Goal: Task Accomplishment & Management: Use online tool/utility

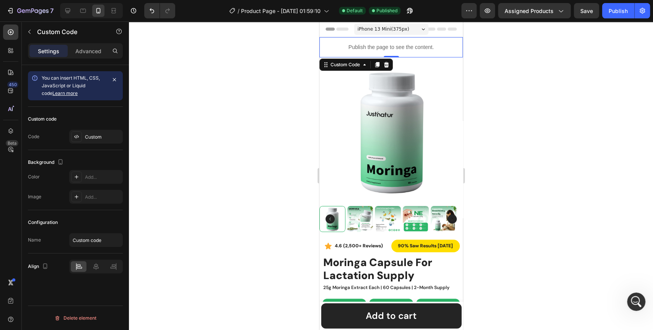
scroll to position [3063, 0]
click at [89, 137] on div "Custom" at bounding box center [103, 137] width 36 height 7
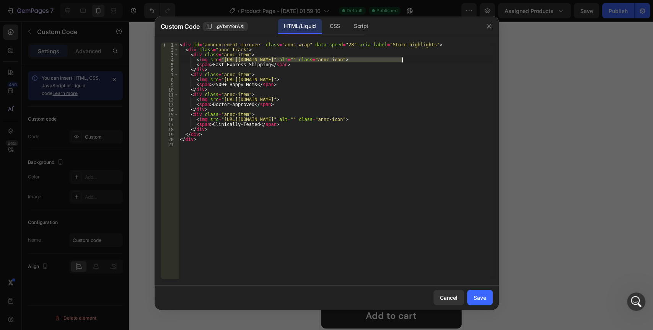
drag, startPoint x: 219, startPoint y: 61, endPoint x: 402, endPoint y: 62, distance: 182.5
click at [402, 62] on div "< div id = "announcement-marquee" class = "annc-wrap" data-speed = "28" aria-la…" at bounding box center [335, 165] width 315 height 246
paste textarea "1/0642/0463/6247/files/Fast_Shipping.svg?v=1756204429"
type textarea "<img src="https://cdn.shopify.com/s/files/1/0642/0463/6247/files/Fast_Shipping.…"
click at [476, 298] on div "Save" at bounding box center [480, 297] width 13 height 8
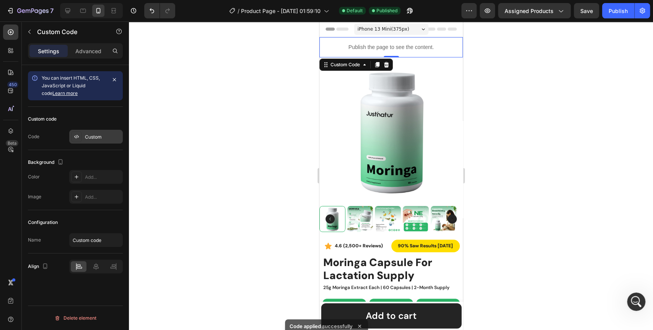
click at [85, 137] on div "Custom" at bounding box center [103, 137] width 36 height 7
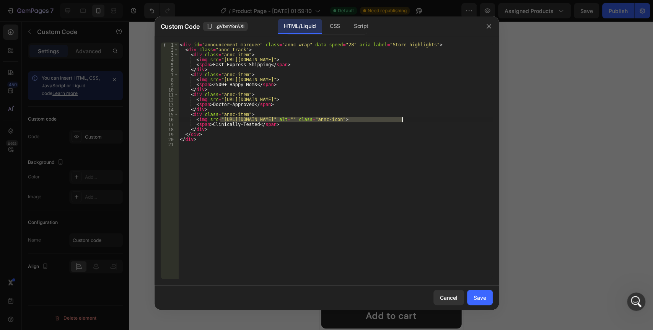
drag, startPoint x: 220, startPoint y: 119, endPoint x: 401, endPoint y: 120, distance: 181.0
click at [401, 120] on div "< div id = "announcement-marquee" class = "annc-wrap" data-speed = "28" aria-la…" at bounding box center [335, 165] width 315 height 246
paste textarea "1/0642/0463/6247/files/Clinically_Tested.svg?v=1756204562"
type textarea "<img src="https://cdn.shopify.com/s/files/1/0642/0463/6247/files/Clinically_Tes…"
click at [478, 299] on div "Save" at bounding box center [480, 297] width 13 height 8
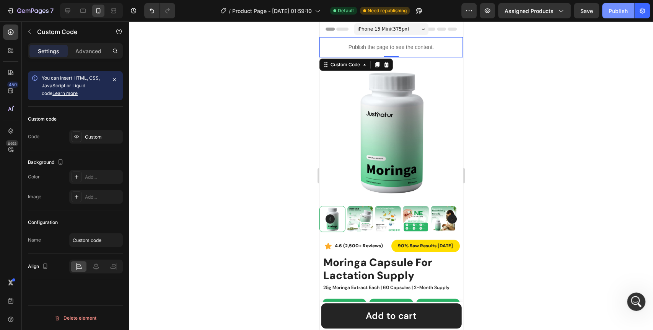
click at [613, 13] on div "Publish" at bounding box center [618, 11] width 19 height 8
click at [98, 138] on div "Custom" at bounding box center [103, 137] width 36 height 7
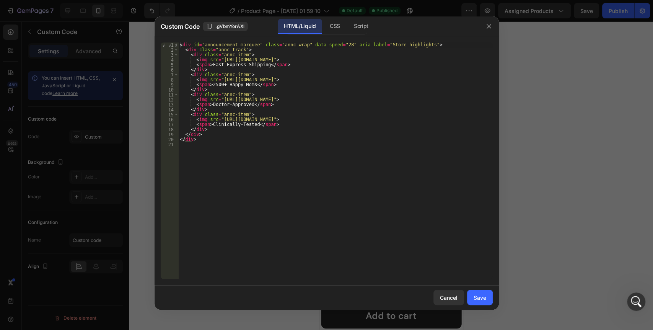
click at [348, 31] on div "CSS" at bounding box center [361, 26] width 27 height 15
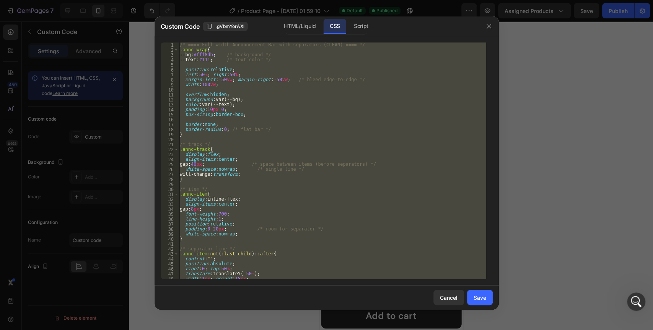
type textarea "}"
click at [336, 122] on div "/* ==== Full-width Announcement Bar with separators (CLEAN) ==== */ .annc-wrap …" at bounding box center [332, 160] width 308 height 236
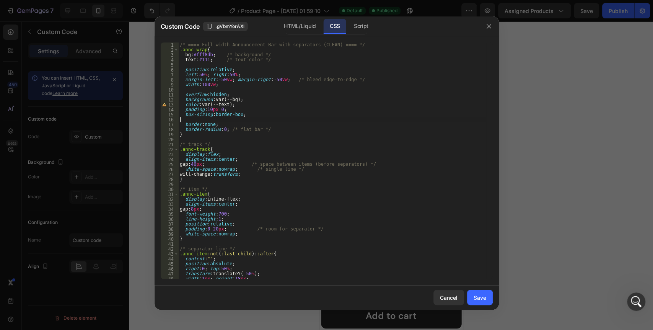
type textarea "}"
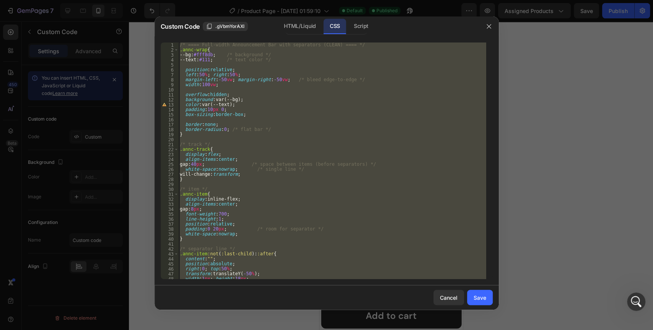
click at [269, 139] on div "/* ==== Full-width Announcement Bar with separators (CLEAN) ==== */ .annc-wrap …" at bounding box center [332, 160] width 308 height 236
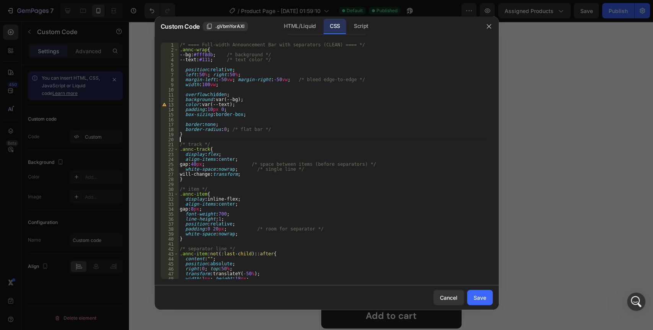
type textarea "}"
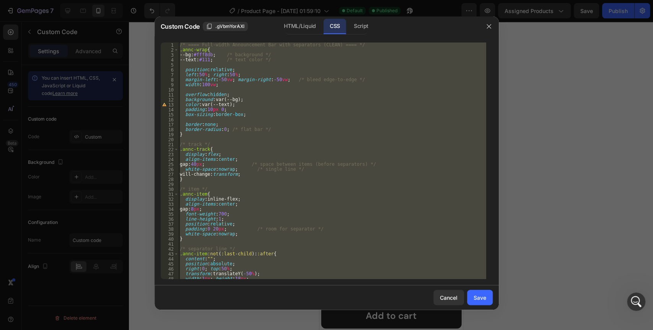
paste textarea
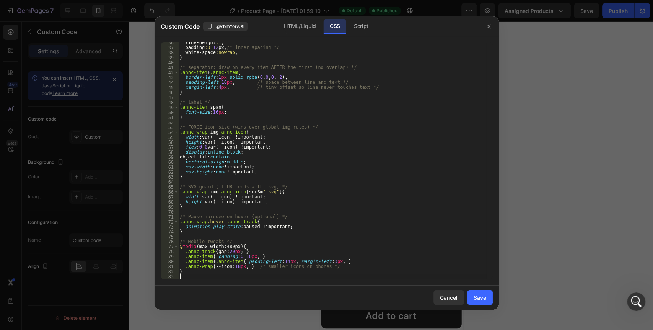
scroll to position [176, 0]
click at [485, 300] on div "Save" at bounding box center [480, 297] width 13 height 8
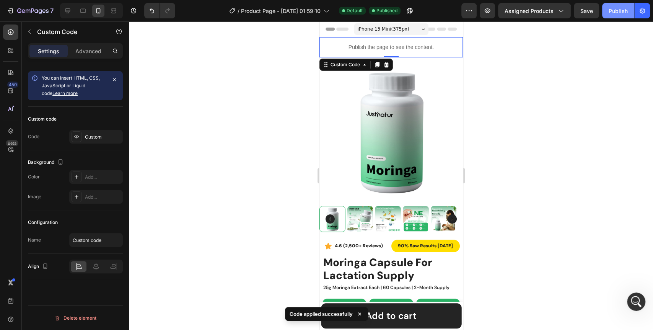
click at [614, 16] on button "Publish" at bounding box center [618, 10] width 32 height 15
click at [94, 139] on div "Custom" at bounding box center [103, 137] width 36 height 7
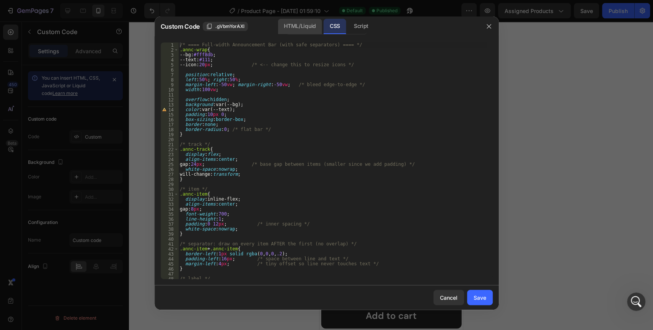
click at [305, 25] on div "HTML/Liquid" at bounding box center [300, 26] width 44 height 15
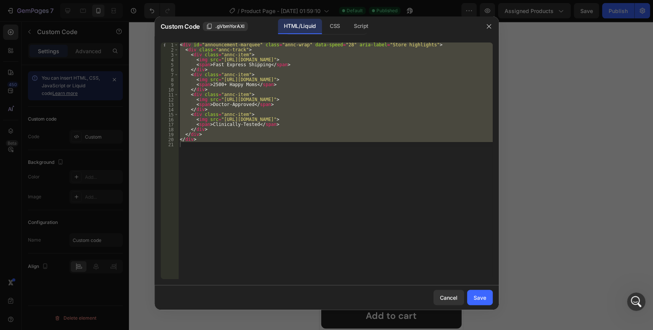
click at [225, 104] on div "< div id = "announcement-marquee" class = "annc-wrap" data-speed = "28" aria-la…" at bounding box center [335, 160] width 315 height 236
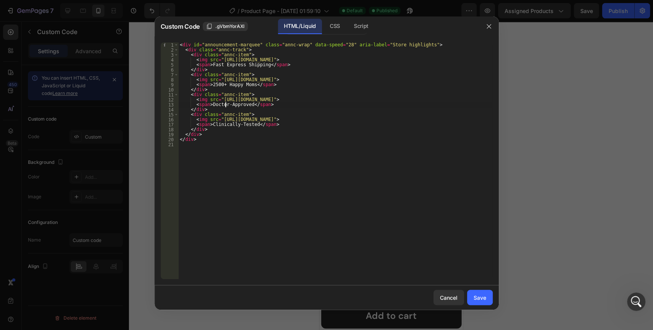
type textarea "<span>Doctors-Approved</span>"
click at [246, 155] on div "< div id = "announcement-marquee" class = "annc-wrap" data-speed = "28" aria-la…" at bounding box center [335, 165] width 315 height 246
click at [483, 300] on div "Save" at bounding box center [480, 297] width 13 height 8
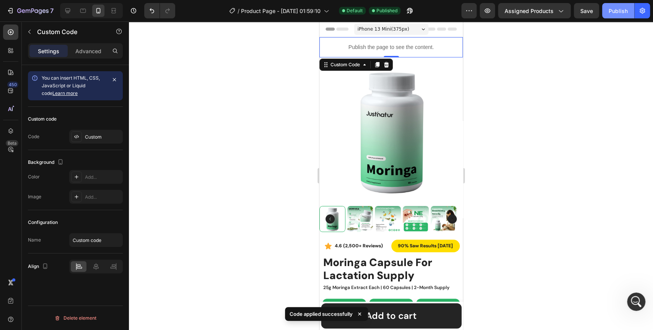
click at [620, 7] on div "Publish" at bounding box center [618, 11] width 19 height 8
click at [93, 140] on div "Custom" at bounding box center [103, 137] width 36 height 7
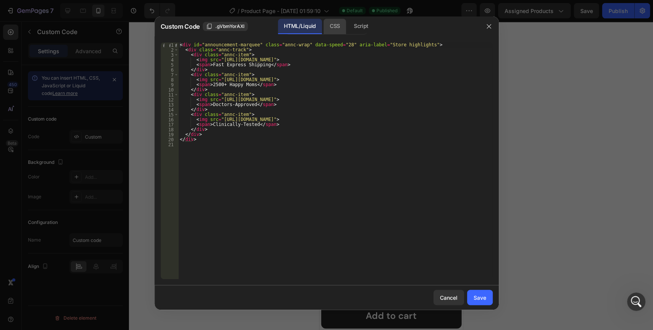
click at [348, 27] on div "CSS" at bounding box center [361, 26] width 27 height 15
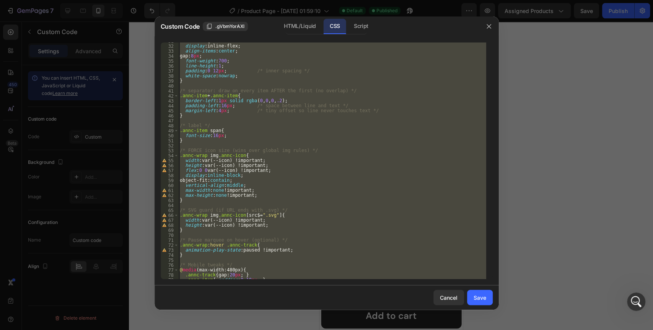
scroll to position [176, 0]
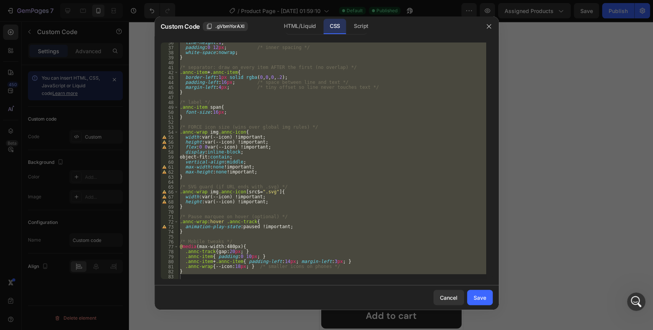
click at [197, 273] on div "line-height : 1 ; padding : 0 12 px ; /* inner spacing */ white-space : nowrap …" at bounding box center [332, 160] width 308 height 236
type textarea "}"
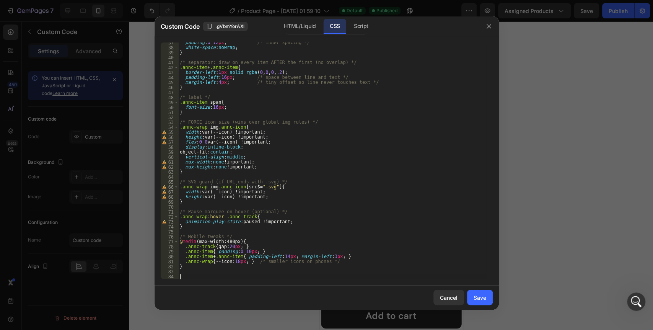
paste textarea
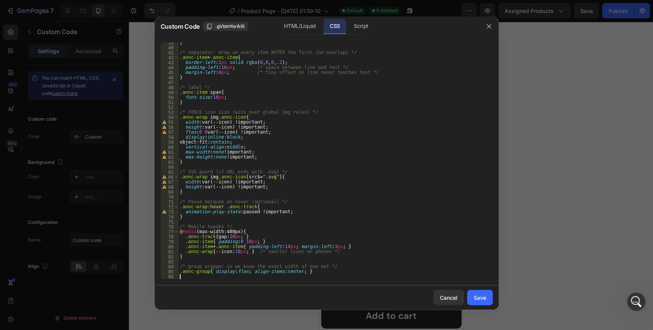
scroll to position [191, 0]
click at [364, 29] on div "Script" at bounding box center [361, 26] width 27 height 15
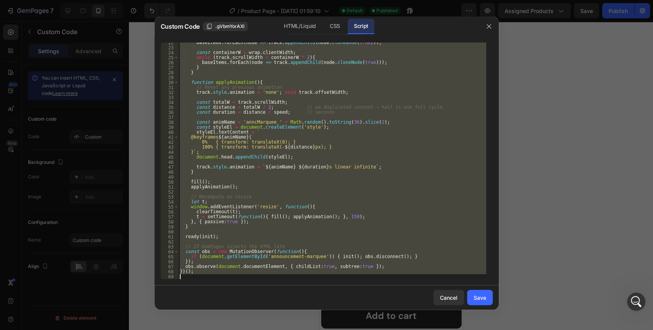
click at [321, 95] on div "baseItems . forEach ( node => track . appendChild ( node . cloneNode ( true )))…" at bounding box center [332, 160] width 308 height 236
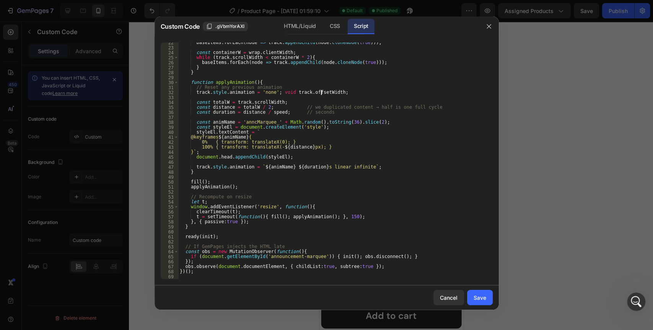
type textarea "})();"
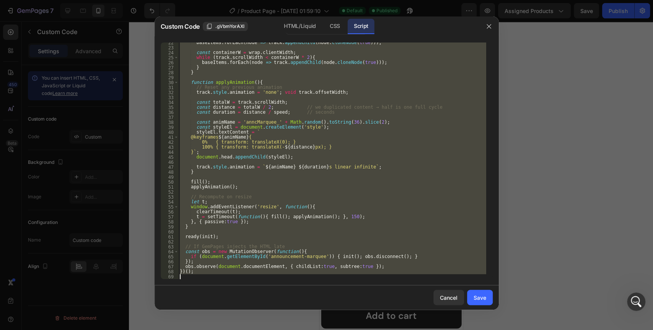
paste textarea
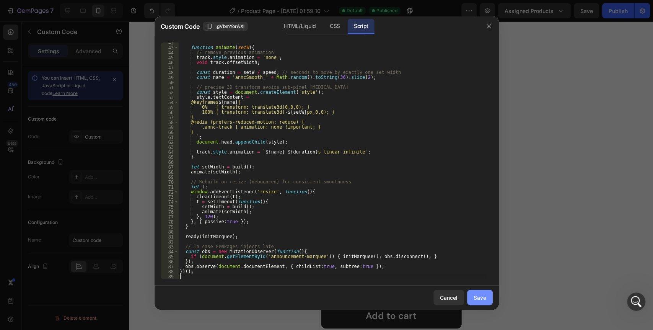
click at [484, 302] on button "Save" at bounding box center [480, 297] width 26 height 15
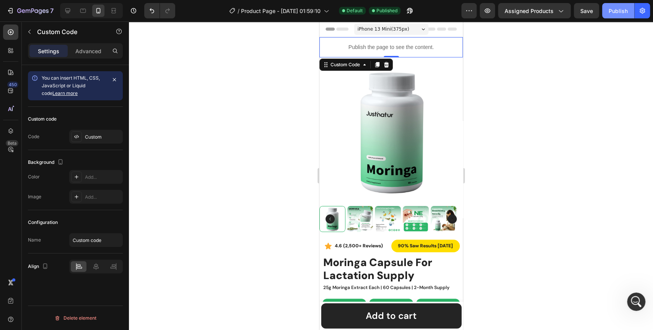
click at [614, 13] on div "Publish" at bounding box center [618, 11] width 19 height 8
click at [618, 13] on div "Publish" at bounding box center [618, 11] width 19 height 8
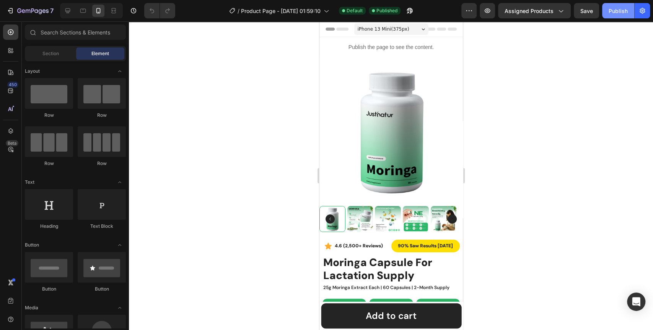
click at [614, 10] on div "Publish" at bounding box center [618, 11] width 19 height 8
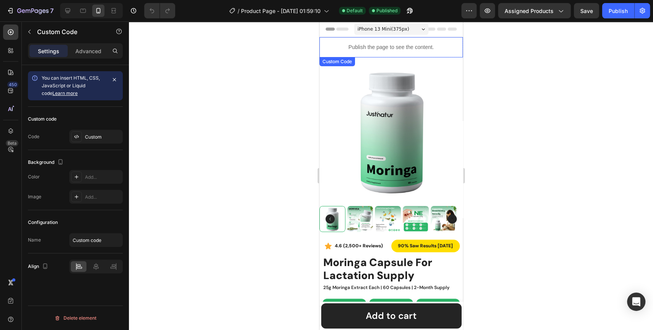
click at [333, 50] on p "Publish the page to see the content." at bounding box center [390, 47] width 143 height 8
click at [88, 134] on div "Custom" at bounding box center [103, 137] width 36 height 7
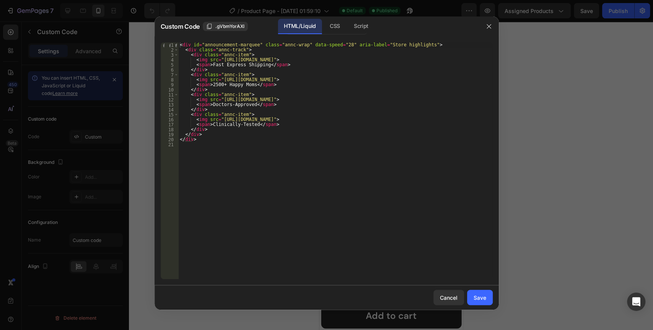
click at [253, 80] on div "< div id = "announcement-marquee" class = "annc-wrap" data-speed = "28" aria-la…" at bounding box center [335, 165] width 315 height 246
type textarea "</div>"
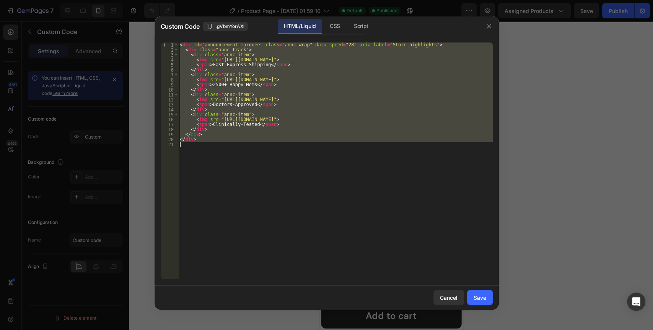
paste textarea
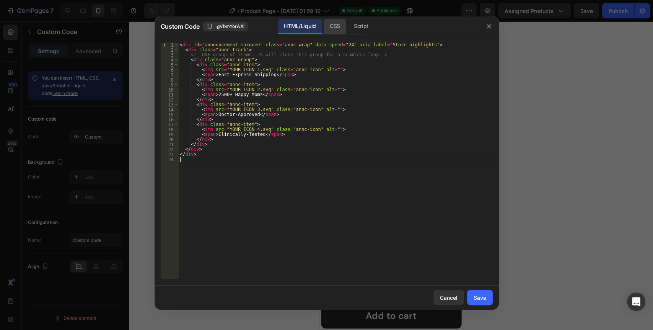
click at [348, 32] on div "CSS" at bounding box center [361, 26] width 27 height 15
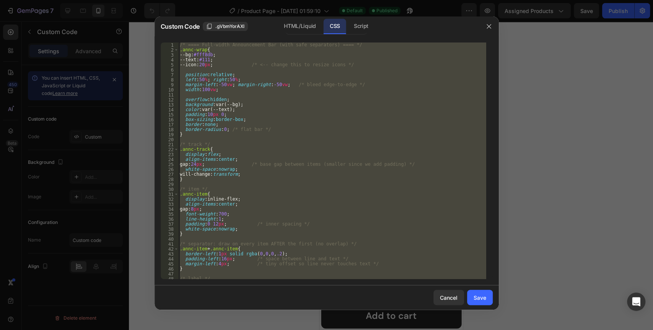
click at [357, 109] on div "/* ==== Full-width Announcement Bar (with safe separators) ==== */ .annc-wrap {…" at bounding box center [332, 160] width 308 height 236
type textarea "color:var(--text);"
paste textarea
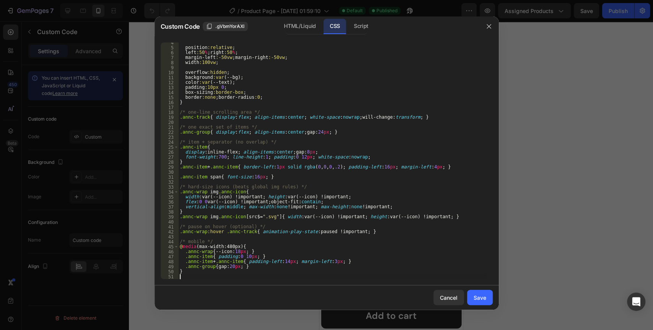
scroll to position [17, 0]
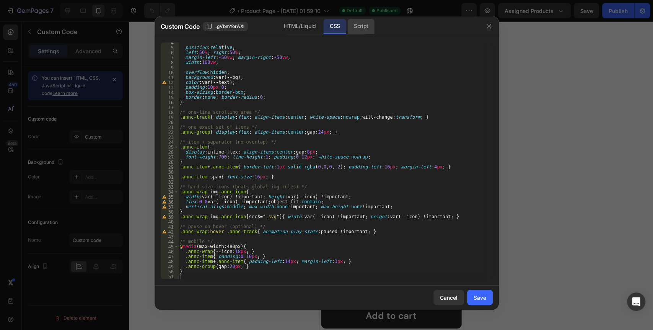
click at [362, 22] on div "Script" at bounding box center [361, 26] width 27 height 15
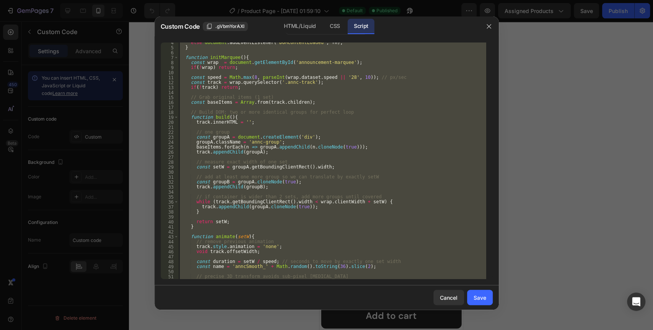
type textarea "})();"
click at [341, 92] on div "else document . addEventListener ( 'DOMContentLoaded' , fn ) ; } function initM…" at bounding box center [332, 160] width 308 height 236
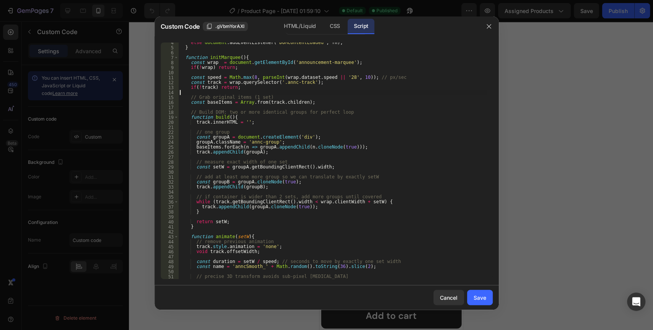
type textarea "})();"
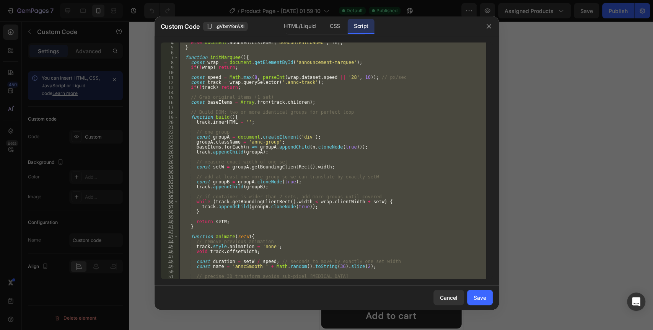
paste textarea
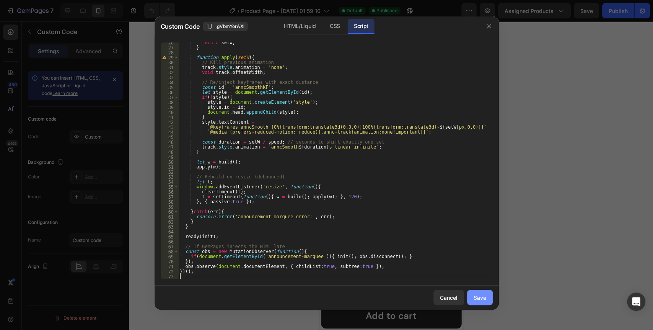
click at [484, 298] on div "Save" at bounding box center [480, 297] width 13 height 8
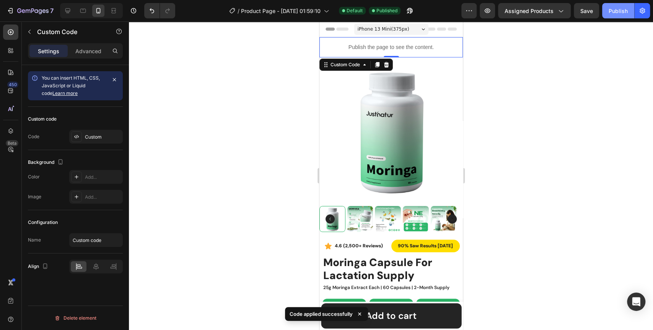
click at [615, 12] on div "Publish" at bounding box center [618, 11] width 19 height 8
click at [95, 139] on div "Custom" at bounding box center [103, 137] width 36 height 7
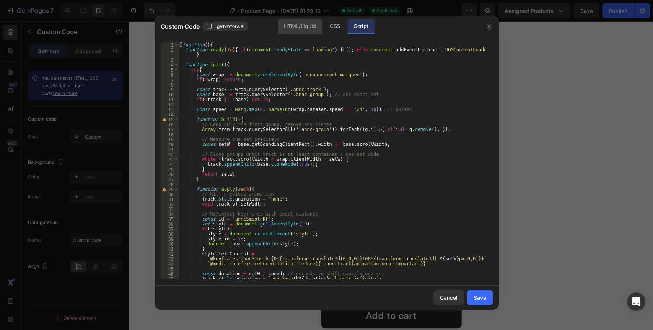
click at [324, 26] on div "HTML/Liquid" at bounding box center [335, 26] width 23 height 15
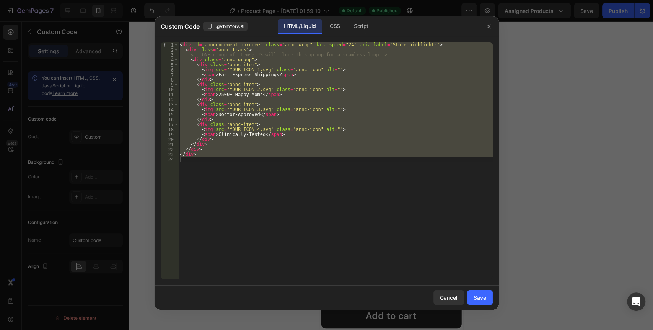
click at [227, 127] on div "< div id = "announcement-marquee" class = "annc-wrap" data-speed = "24" aria-la…" at bounding box center [335, 160] width 315 height 236
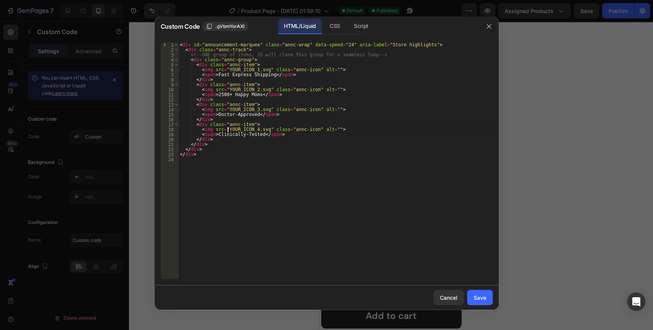
click at [225, 130] on div "< div id = "announcement-marquee" class = "annc-wrap" data-speed = "24" aria-la…" at bounding box center [335, 165] width 315 height 246
drag, startPoint x: 225, startPoint y: 130, endPoint x: 309, endPoint y: 131, distance: 83.4
click at [309, 131] on div "< div id = "announcement-marquee" class = "annc-wrap" data-speed = "24" aria-la…" at bounding box center [335, 165] width 315 height 246
paste textarea "[URL][DOMAIN_NAME]"
drag, startPoint x: 226, startPoint y: 71, endPoint x: 309, endPoint y: 70, distance: 83.0
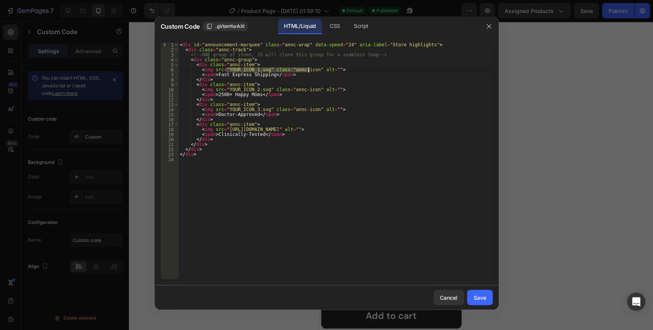
click at [309, 70] on div "< div id = "announcement-marquee" class = "annc-wrap" data-speed = "24" aria-la…" at bounding box center [335, 165] width 315 height 246
paste textarea "[URL][DOMAIN_NAME]"
drag, startPoint x: 225, startPoint y: 111, endPoint x: 308, endPoint y: 111, distance: 83.0
click at [308, 111] on div "< div id = "announcement-marquee" class = "annc-wrap" data-speed = "24" aria-la…" at bounding box center [335, 165] width 315 height 246
paste textarea "[URL][DOMAIN_NAME]"
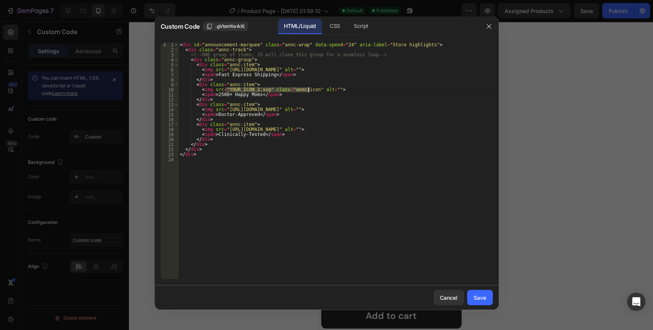
drag, startPoint x: 226, startPoint y: 90, endPoint x: 309, endPoint y: 92, distance: 83.4
click at [309, 92] on div "< div id = "announcement-marquee" class = "annc-wrap" data-speed = "24" aria-la…" at bounding box center [335, 165] width 315 height 246
paste textarea "[URL][DOMAIN_NAME]"
type textarea "<img src="[URL][DOMAIN_NAME]" alt="">"
click at [483, 299] on div "Save" at bounding box center [480, 297] width 13 height 8
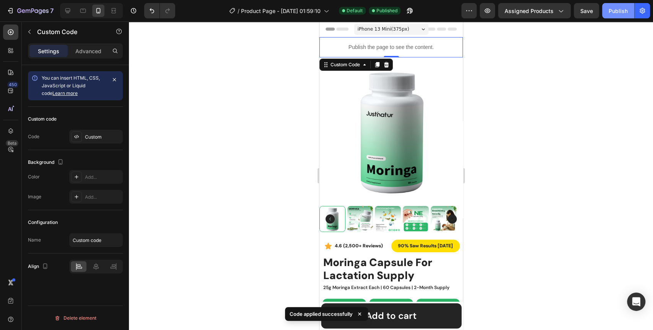
click at [612, 15] on div "Publish" at bounding box center [618, 11] width 19 height 8
click at [90, 134] on div "Custom" at bounding box center [103, 137] width 36 height 7
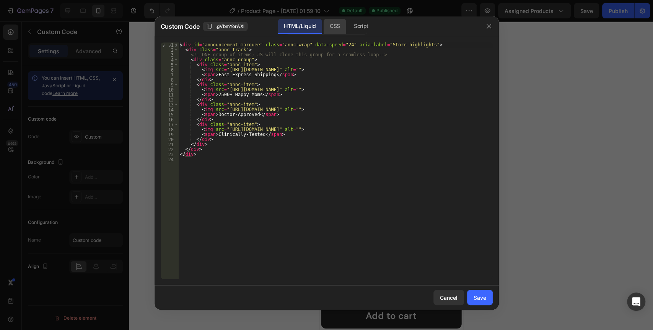
click at [348, 28] on div "CSS" at bounding box center [361, 26] width 27 height 15
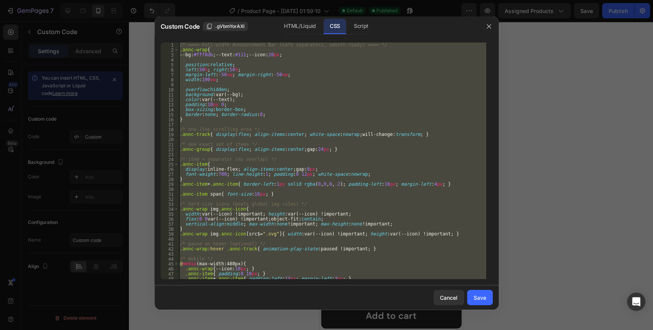
scroll to position [17, 0]
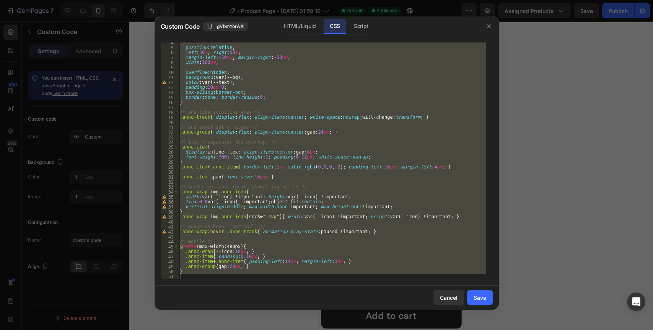
type textarea "}"
click at [182, 277] on div "position : relative ; left : 50 % ; right : 50 % ; margin-left : -50 vw ; margi…" at bounding box center [332, 160] width 308 height 236
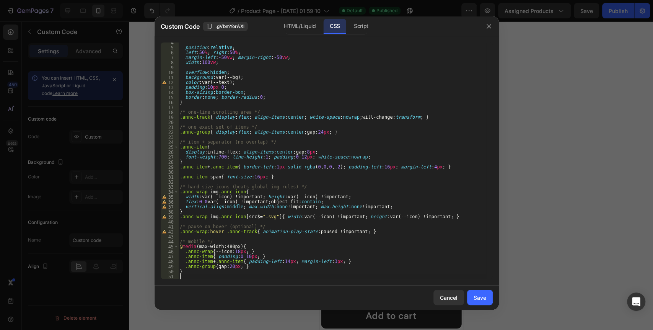
scroll to position [47, 0]
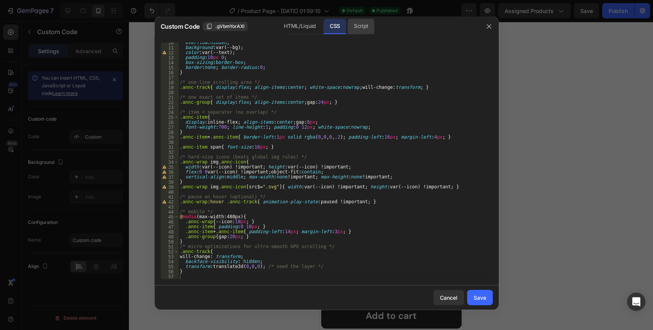
click at [358, 26] on div "Script" at bounding box center [361, 26] width 27 height 15
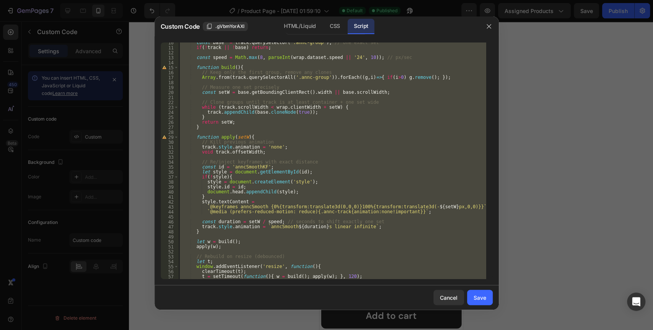
click at [307, 104] on div "const base = track . querySelector ( '.annc-group' ) ; // one exact set if ( ! …" at bounding box center [332, 160] width 308 height 236
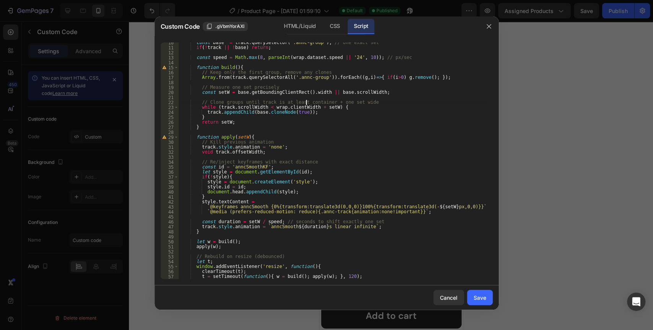
type textarea "})();"
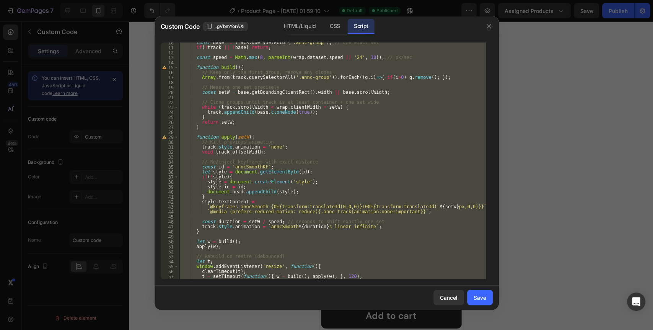
paste textarea
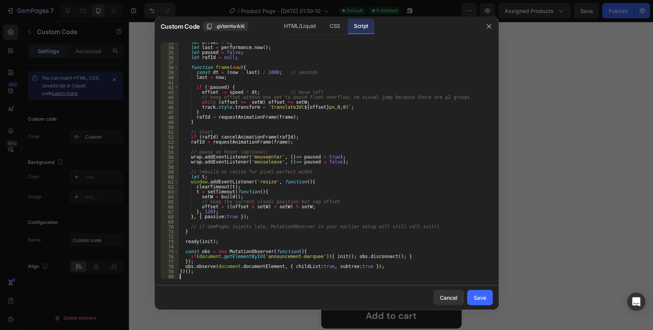
scroll to position [166, 0]
click at [481, 298] on div "Save" at bounding box center [480, 297] width 13 height 8
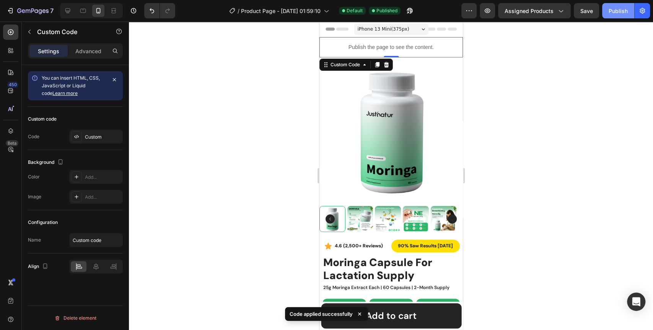
click at [616, 13] on div "Publish" at bounding box center [618, 11] width 19 height 8
click at [93, 139] on div "Custom" at bounding box center [103, 137] width 36 height 7
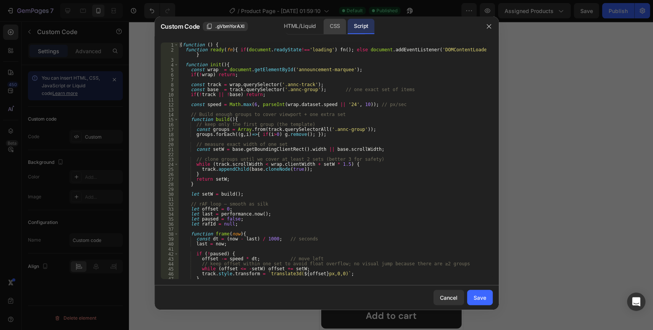
click at [334, 25] on div "CSS" at bounding box center [335, 26] width 23 height 15
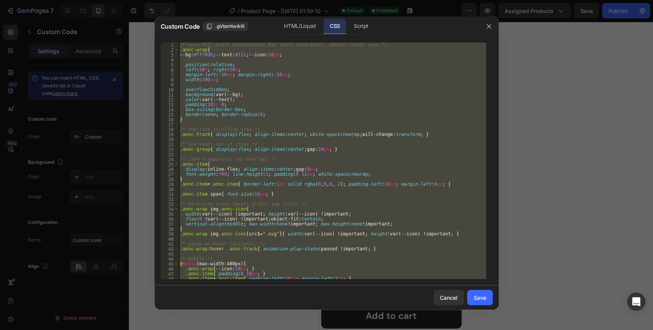
click at [294, 114] on div "/* ==== Full-width Announcement Bar (safe separators, smooth-ready) ==== */ .an…" at bounding box center [332, 160] width 308 height 236
paste textarea
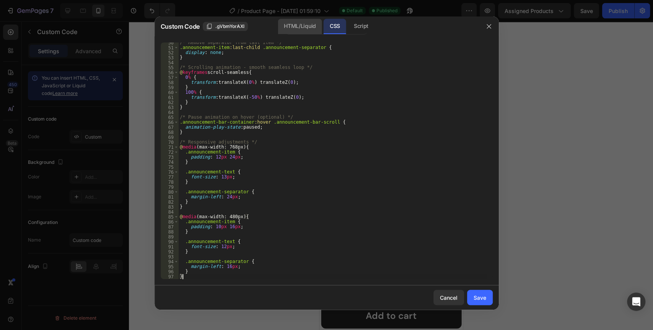
click at [299, 28] on div "HTML/Liquid" at bounding box center [300, 26] width 44 height 15
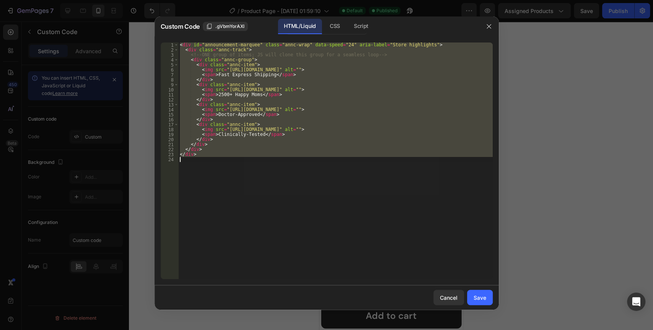
click at [275, 106] on div "< div id = "announcement-marquee" class = "annc-wrap" data-speed = "24" aria-la…" at bounding box center [335, 160] width 315 height 236
paste textarea
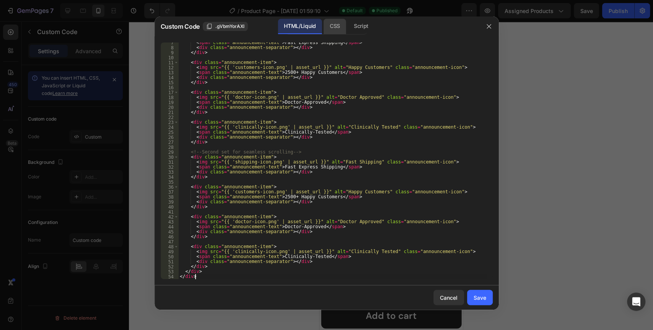
click at [348, 25] on div "CSS" at bounding box center [361, 26] width 27 height 15
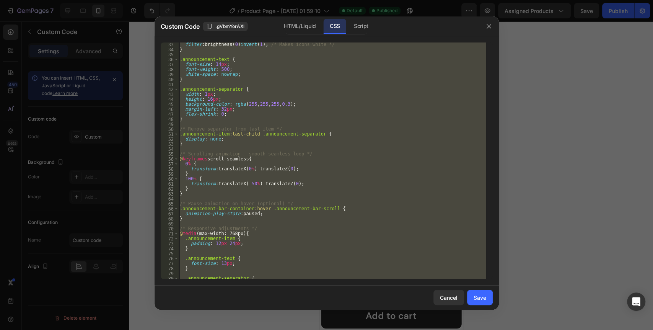
scroll to position [246, 0]
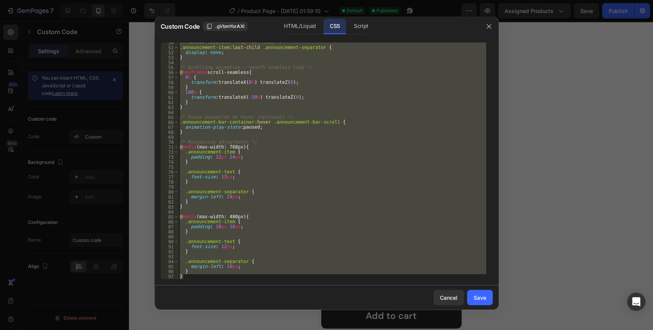
click at [187, 277] on div "/* Remove separator from last item */ .announcement-item :last-child .announcem…" at bounding box center [332, 160] width 308 height 236
type textarea "}"
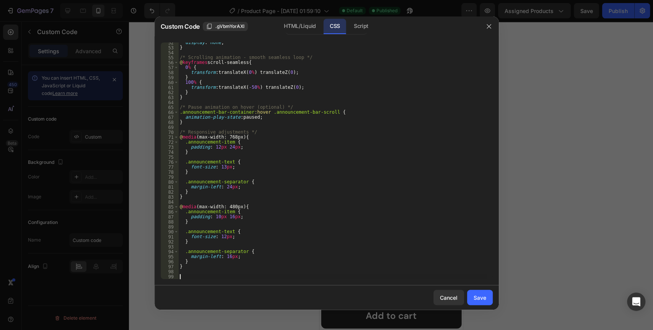
paste textarea "}"
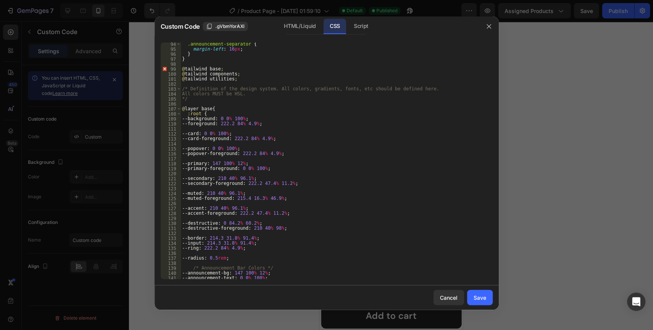
scroll to position [336, 0]
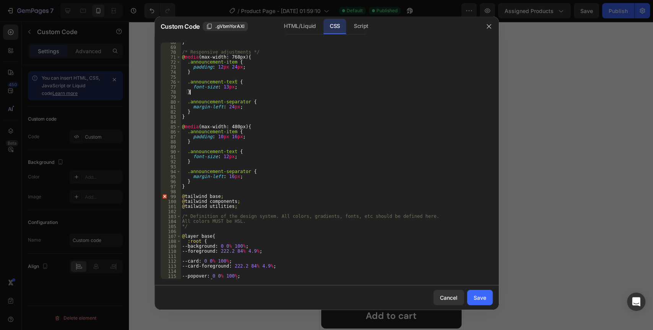
click at [276, 95] on div "} /* Responsive adjustments */ @ media (max-width: 768px) { .announcement-item …" at bounding box center [333, 163] width 305 height 246
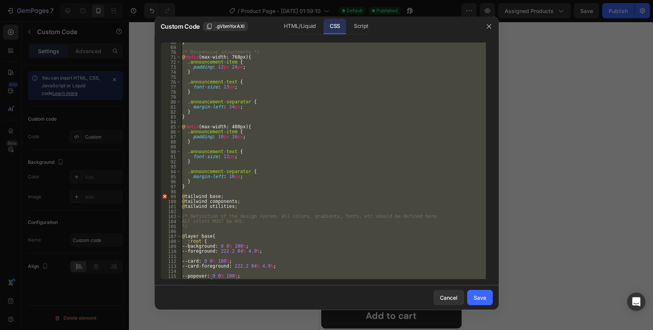
paste textarea
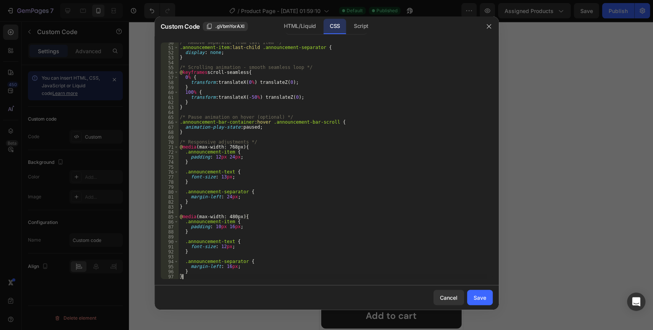
scroll to position [246, 0]
click at [291, 25] on div "HTML/Liquid" at bounding box center [300, 26] width 44 height 15
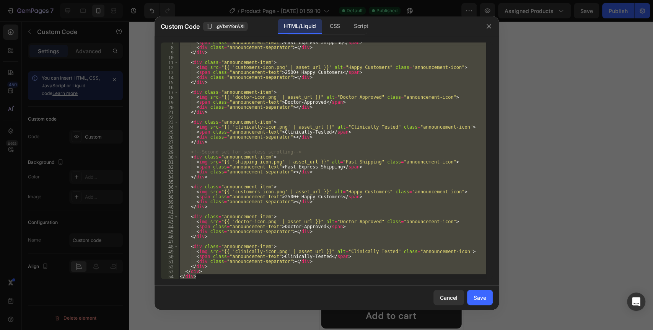
scroll to position [32, 0]
click at [283, 101] on div "< span class = "announcement-text" > Fast Express Shipping </ span > < div clas…" at bounding box center [332, 160] width 308 height 236
paste textarea
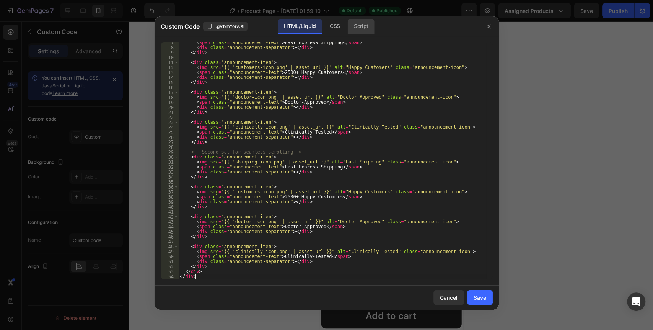
click at [364, 28] on div "Script" at bounding box center [361, 26] width 27 height 15
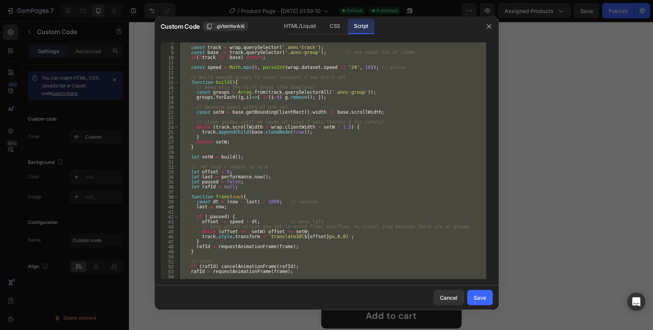
scroll to position [37, 0]
click at [310, 90] on div "const track = wrap . querySelector ( '.annc-track' ) ; const base = track . que…" at bounding box center [332, 160] width 308 height 236
paste textarea ";"
type textarea "});"
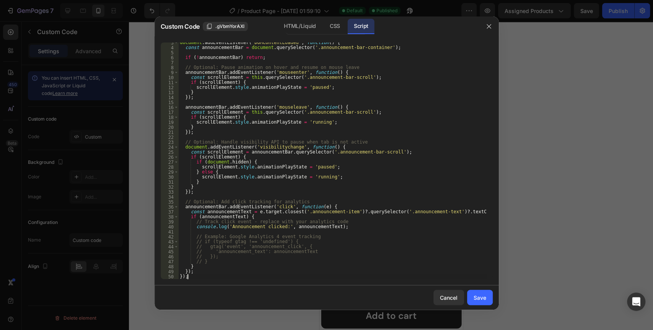
scroll to position [12, 0]
click at [479, 305] on button "Save" at bounding box center [480, 297] width 26 height 15
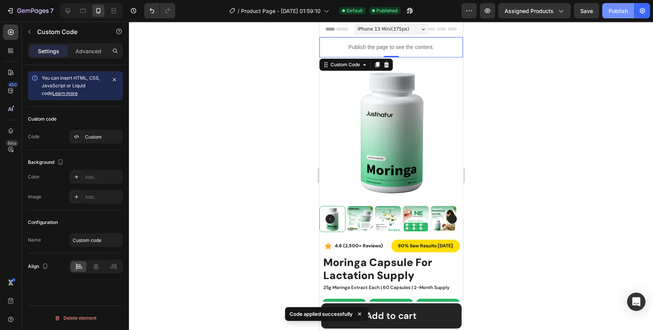
click at [612, 13] on div "Publish" at bounding box center [618, 11] width 19 height 8
click at [94, 139] on div "Custom" at bounding box center [103, 137] width 36 height 7
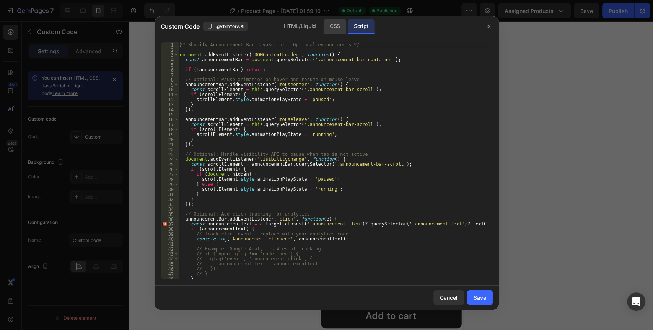
click at [334, 28] on div "CSS" at bounding box center [335, 26] width 23 height 15
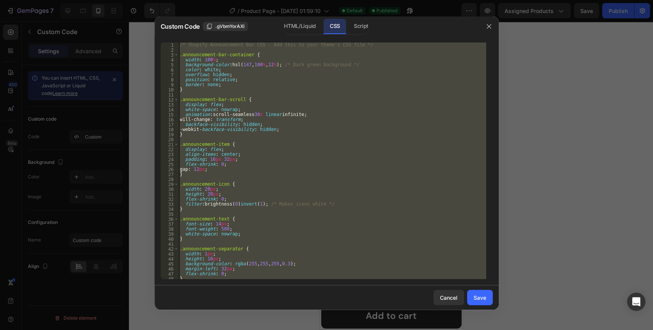
click at [278, 173] on div "/* Shopify Announcement Bar CSS - Add this to your theme's CSS file */ .announc…" at bounding box center [332, 160] width 308 height 236
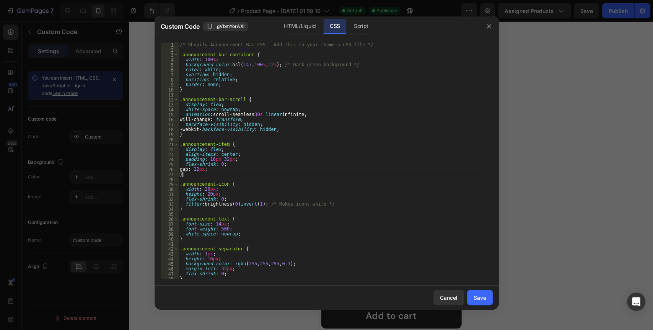
scroll to position [51, 0]
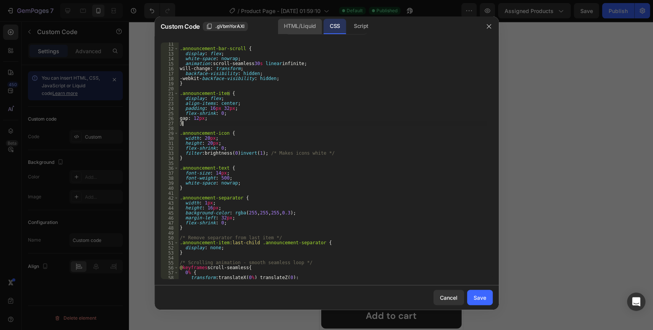
click at [302, 24] on div "HTML/Liquid" at bounding box center [300, 26] width 44 height 15
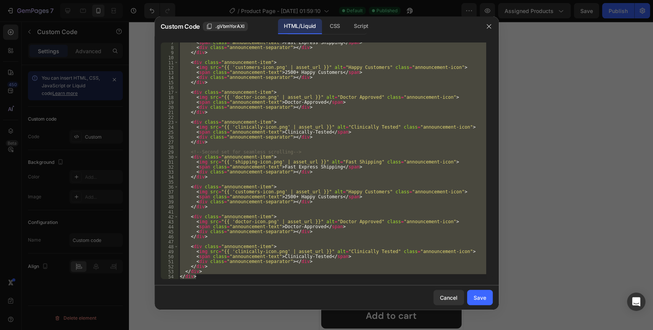
scroll to position [32, 0]
click at [275, 123] on div "< span class = "announcement-text" > Fast Express Shipping </ span > < div clas…" at bounding box center [332, 160] width 308 height 236
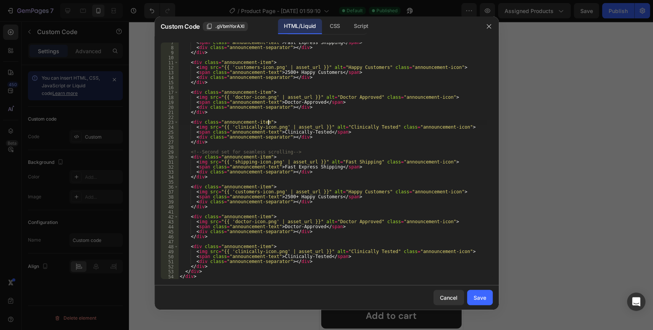
click at [262, 95] on div "< span class = "announcement-text" > Fast Express Shipping </ span > < div clas…" at bounding box center [332, 163] width 308 height 246
type textarea "</div> </div>"
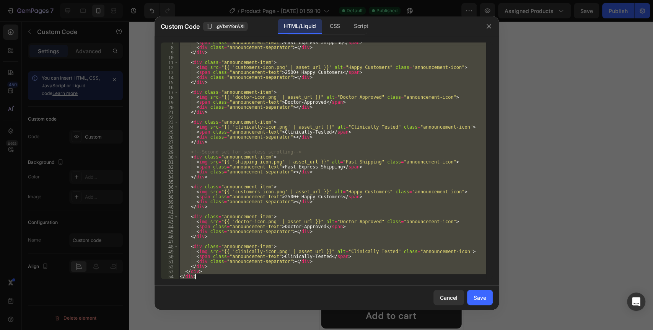
paste textarea
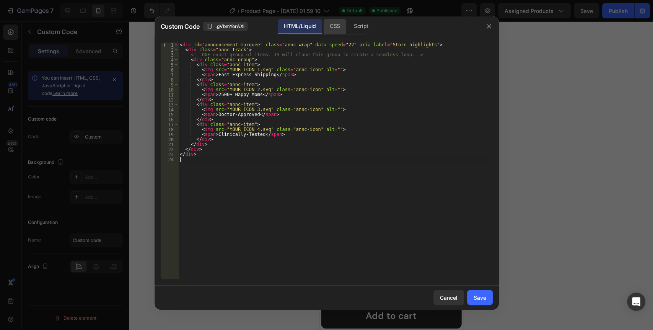
click at [348, 26] on div "CSS" at bounding box center [361, 26] width 27 height 15
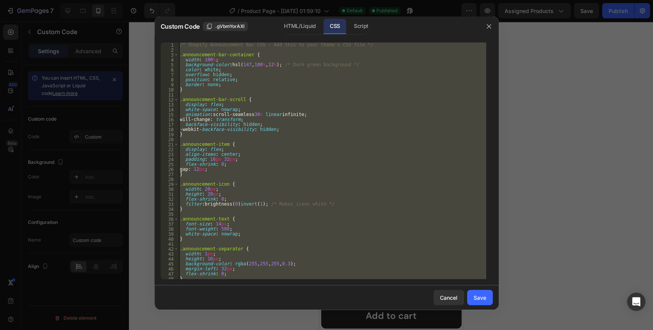
click at [335, 111] on div "/* Shopify Announcement Bar CSS - Add this to your theme's CSS file */ .announc…" at bounding box center [332, 160] width 308 height 236
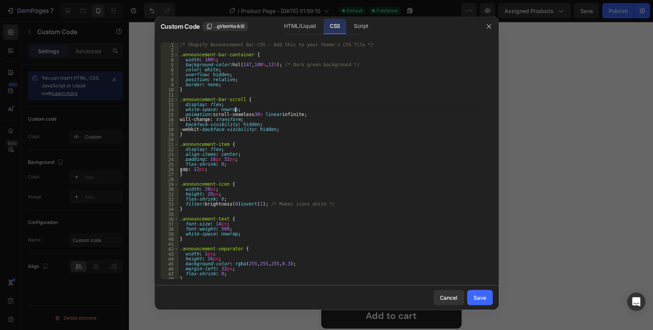
type textarea "} }"
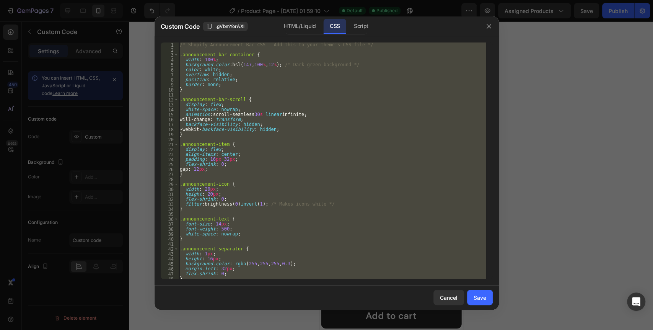
paste textarea
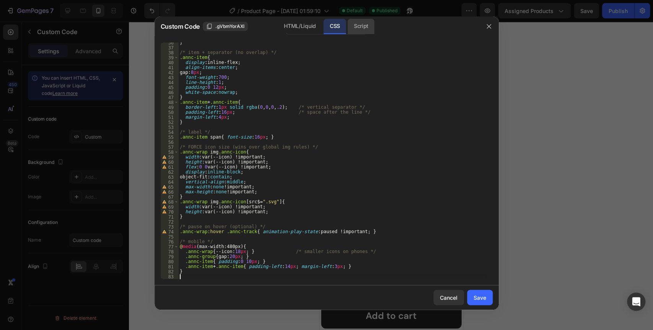
click at [367, 26] on div "Script" at bounding box center [361, 26] width 27 height 15
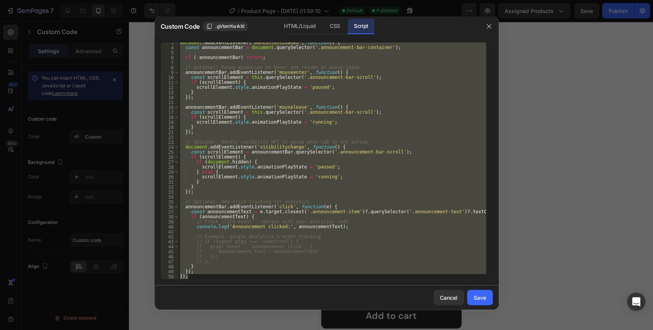
scroll to position [12, 0]
click at [360, 111] on div "document . addEventListener ( 'DOMContentLoaded' , function ( ) { const announc…" at bounding box center [332, 160] width 308 height 236
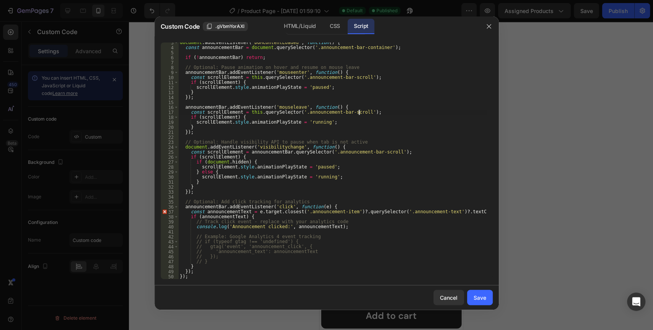
type textarea "}); });"
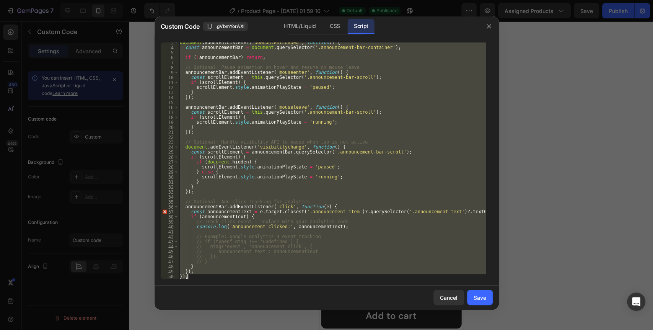
paste textarea
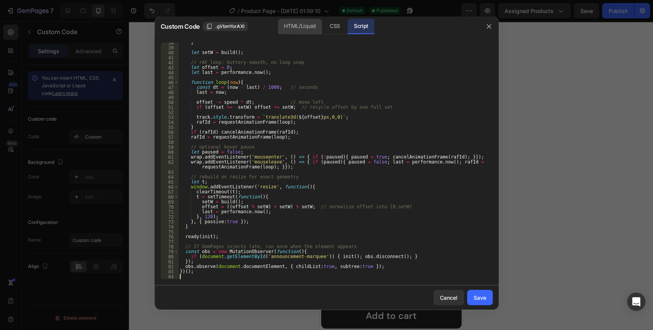
click at [324, 32] on div "HTML/Liquid" at bounding box center [335, 26] width 23 height 15
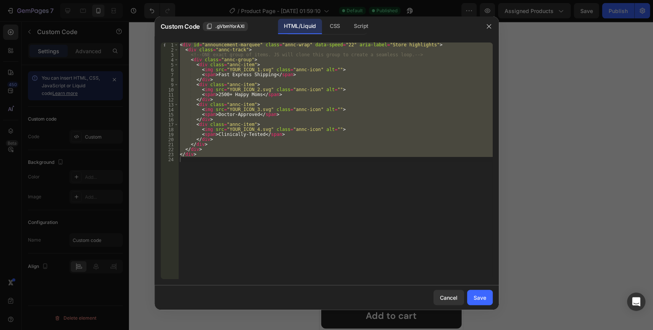
type textarea "</div>"
click at [285, 220] on div "< div id = "announcement-marquee" class = "annc-wrap" data-speed = "22" aria-la…" at bounding box center [335, 160] width 315 height 236
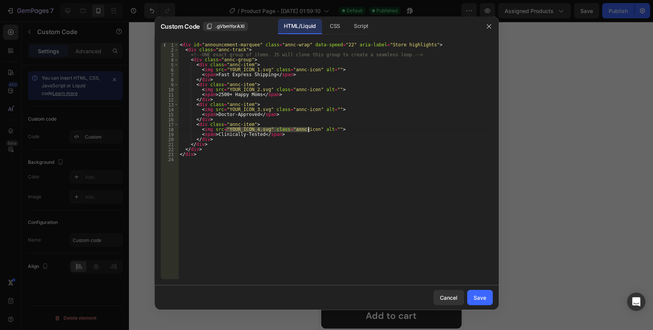
drag, startPoint x: 225, startPoint y: 129, endPoint x: 308, endPoint y: 129, distance: 83.0
click at [308, 129] on div "< div id = "announcement-marquee" class = "annc-wrap" data-speed = "22" aria-la…" at bounding box center [335, 165] width 315 height 246
paste textarea "[URL][DOMAIN_NAME]"
drag, startPoint x: 225, startPoint y: 70, endPoint x: 308, endPoint y: 71, distance: 83.0
click at [308, 71] on div "< div id = "announcement-marquee" class = "annc-wrap" data-speed = "22" aria-la…" at bounding box center [335, 165] width 315 height 246
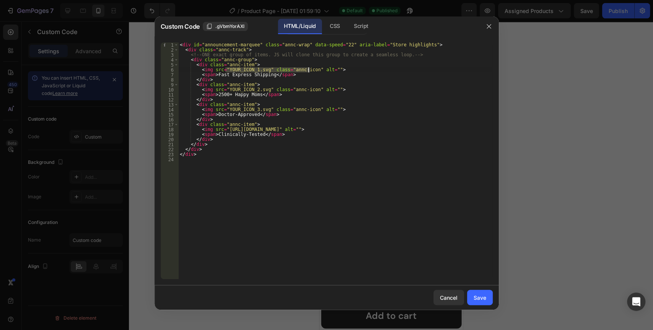
paste textarea "[URL][DOMAIN_NAME]"
drag, startPoint x: 225, startPoint y: 109, endPoint x: 309, endPoint y: 110, distance: 83.4
click at [309, 110] on div "< div id = "announcement-marquee" class = "annc-wrap" data-speed = "22" aria-la…" at bounding box center [335, 165] width 315 height 246
paste textarea "[URL][DOMAIN_NAME]"
drag, startPoint x: 225, startPoint y: 90, endPoint x: 297, endPoint y: 111, distance: 74.7
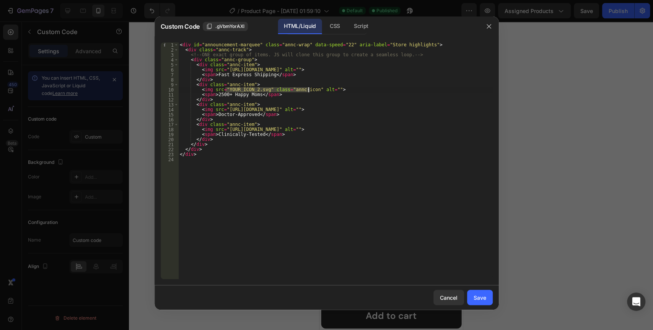
click at [308, 90] on div "< div id = "announcement-marquee" class = "annc-wrap" data-speed = "22" aria-la…" at bounding box center [335, 165] width 315 height 246
paste textarea "[URL][DOMAIN_NAME]"
type textarea "<img src="[URL][DOMAIN_NAME]" alt="">"
click at [484, 301] on div "Save" at bounding box center [480, 297] width 13 height 8
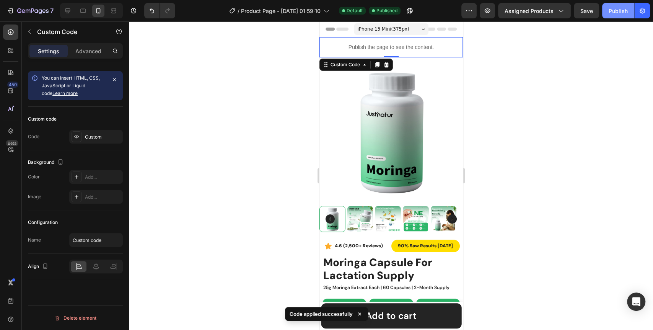
click at [615, 10] on div "Publish" at bounding box center [618, 11] width 19 height 8
click at [91, 138] on div "Custom" at bounding box center [103, 137] width 36 height 7
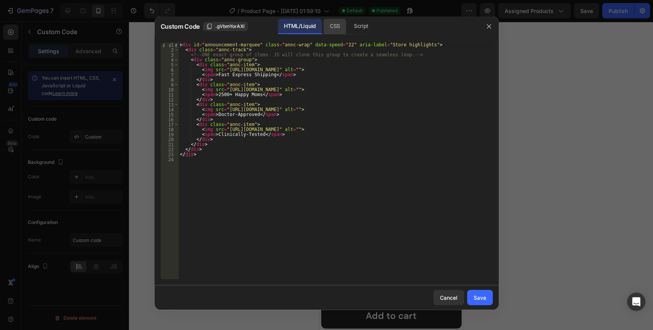
click at [348, 26] on div "CSS" at bounding box center [361, 26] width 27 height 15
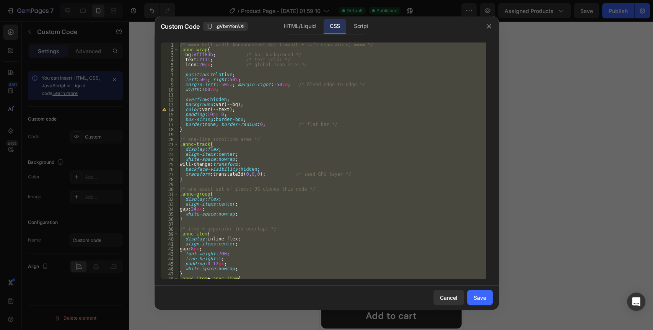
click at [291, 165] on div "/* ==== Full-width Announcement Bar (smooth + safe separators) ==== */ .annc-wr…" at bounding box center [332, 160] width 308 height 236
type textarea "will-change:transform;"
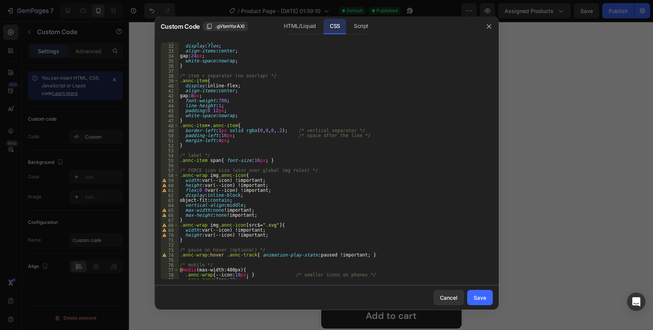
scroll to position [176, 0]
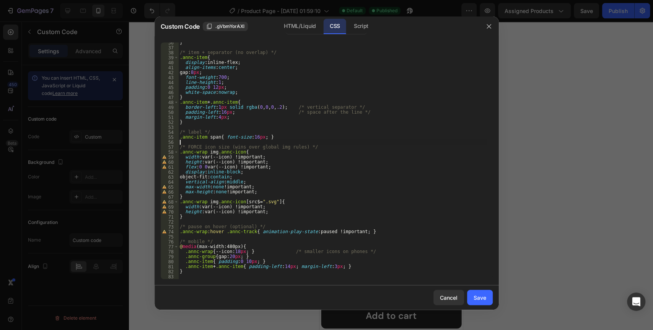
click at [297, 142] on div "} /* item + separator (no overlap) */ .annc-item { display : inline-flex ; alig…" at bounding box center [332, 163] width 308 height 246
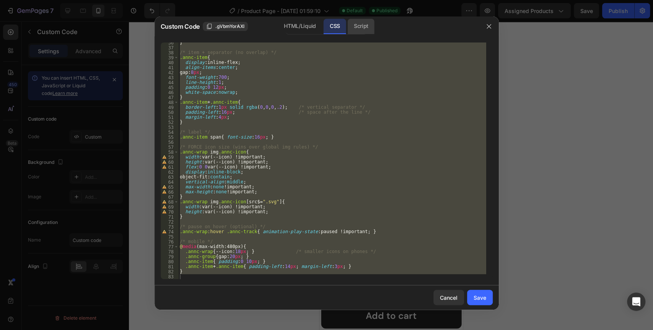
click at [373, 25] on div "Script" at bounding box center [361, 26] width 27 height 15
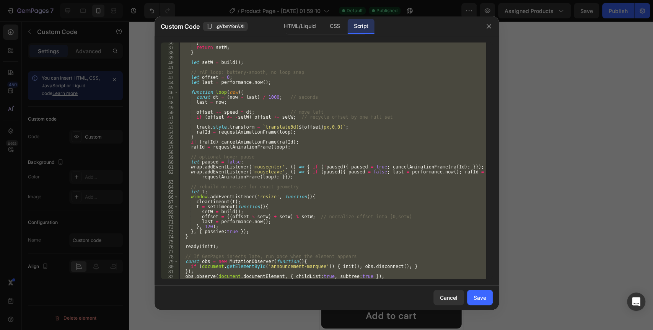
click at [337, 95] on div "} return setW ; } let setW = build ( ) ; // rAF loop: buttery-smooth, no loop s…" at bounding box center [332, 160] width 308 height 236
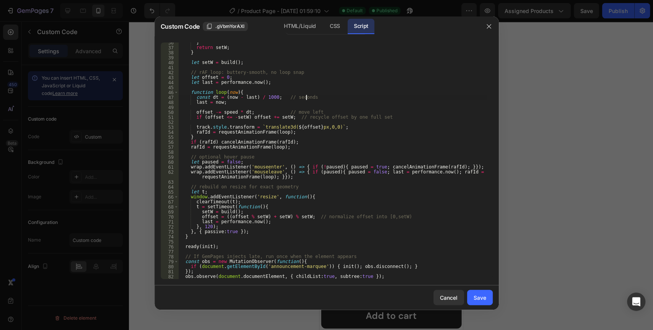
type textarea "})();"
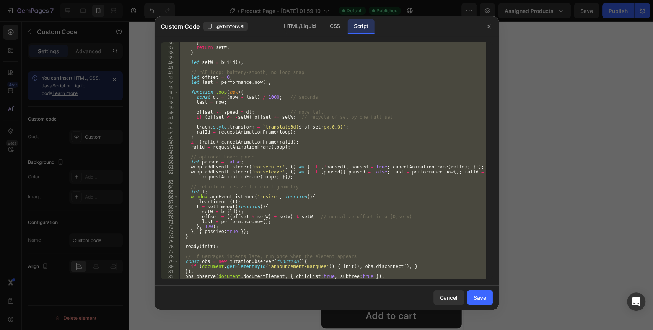
paste textarea
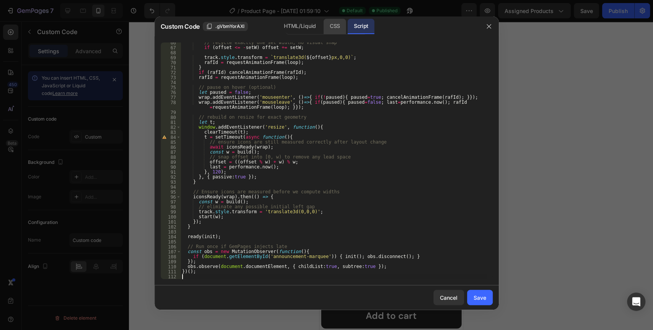
click at [336, 27] on div "CSS" at bounding box center [335, 26] width 23 height 15
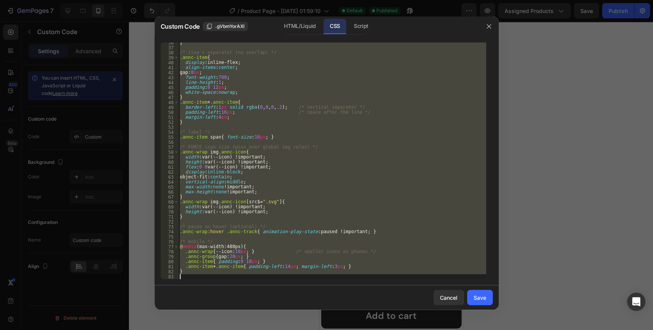
click at [324, 91] on div "} /* item + separator (no overlap) */ .annc-item { display : inline-flex ; alig…" at bounding box center [332, 160] width 308 height 236
click at [243, 135] on div "} /* item + separator (no overlap) */ .annc-item { display : inline-flex ; alig…" at bounding box center [332, 160] width 308 height 236
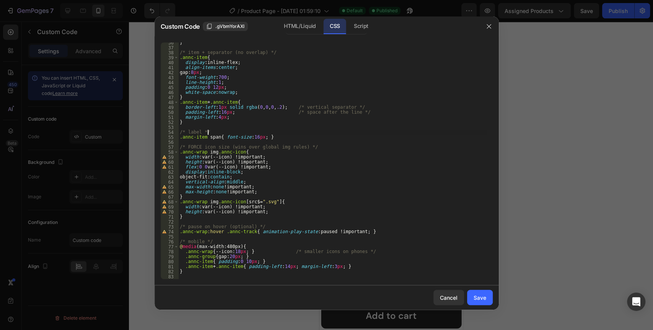
type textarea "}"
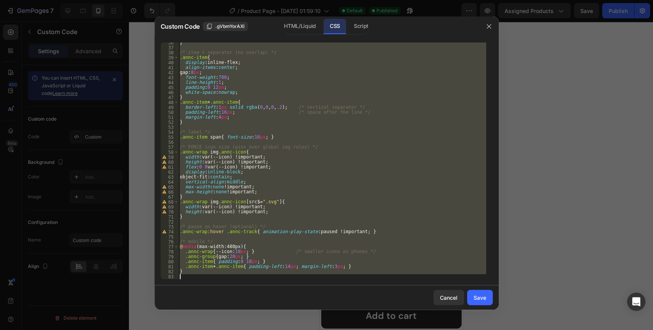
paste textarea
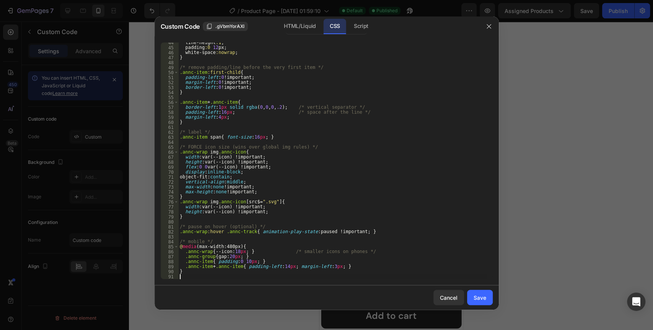
scroll to position [216, 0]
click at [479, 297] on div "Save" at bounding box center [480, 297] width 13 height 8
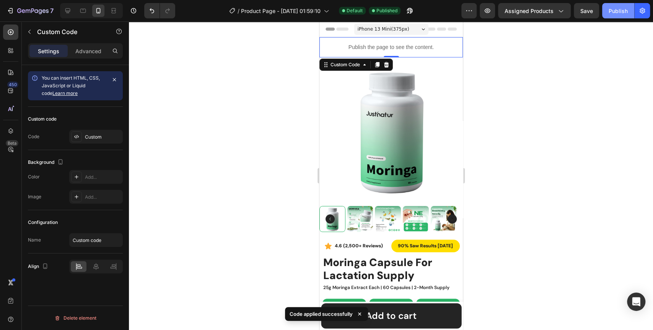
click at [616, 15] on button "Publish" at bounding box center [618, 10] width 32 height 15
click at [95, 139] on div "Custom" at bounding box center [103, 137] width 36 height 7
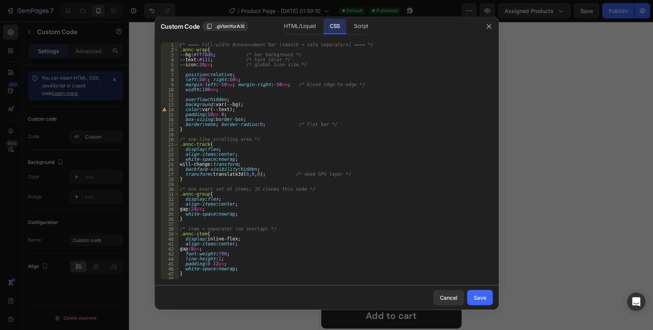
click at [309, 129] on div "/* ==== Full-width Announcement Bar (smooth + safe separators) ==== */ .annc-wr…" at bounding box center [332, 165] width 308 height 246
type textarea "}"
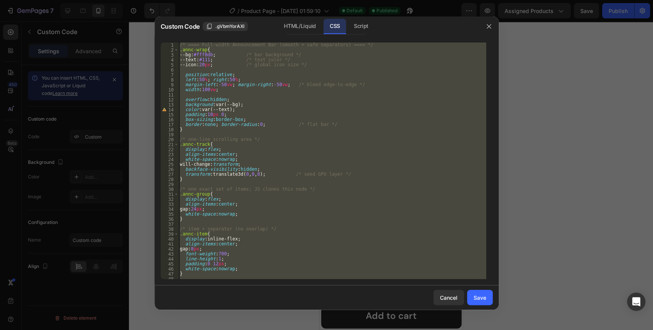
paste textarea
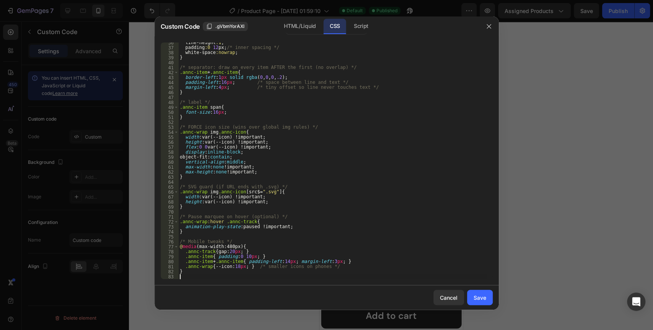
scroll to position [176, 0]
click at [368, 31] on div "Script" at bounding box center [361, 26] width 27 height 15
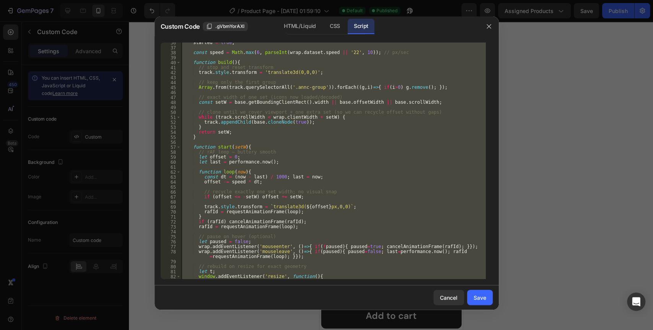
click at [354, 139] on div "started = true ; const speed = Math . max ( 6 , parseInt ( wrap . dataset . spe…" at bounding box center [333, 160] width 305 height 236
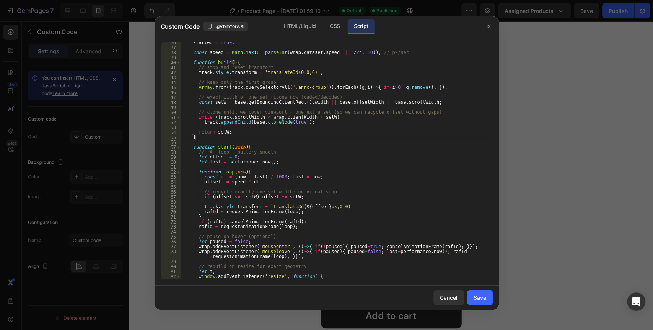
type textarea "})();"
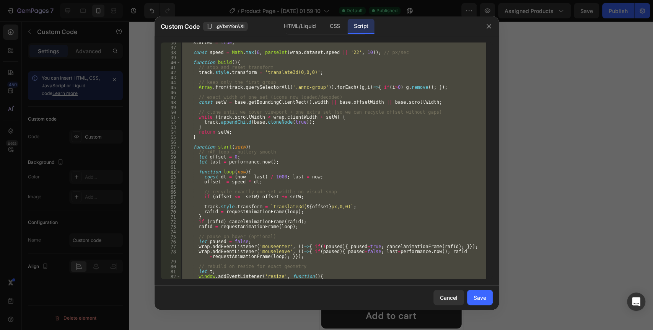
paste textarea
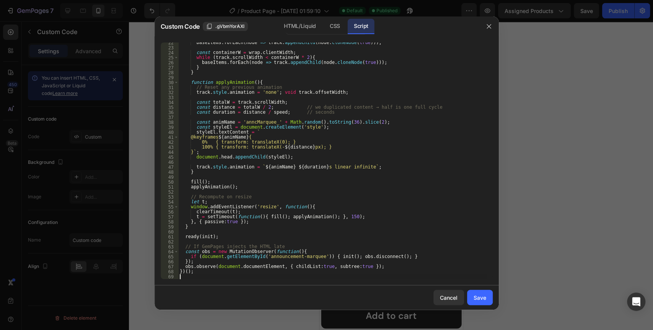
scroll to position [106, 0]
click at [484, 300] on div "Save" at bounding box center [480, 297] width 13 height 8
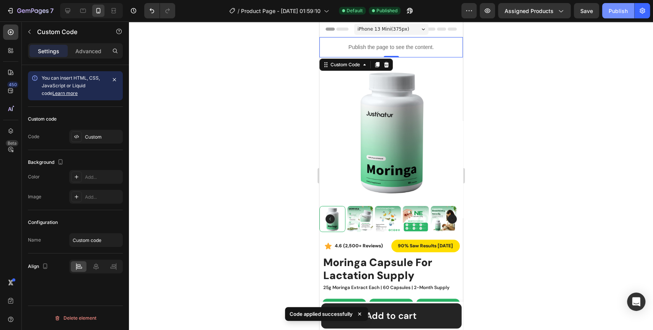
click at [615, 15] on button "Publish" at bounding box center [618, 10] width 32 height 15
click at [91, 132] on div "Custom" at bounding box center [96, 137] width 54 height 14
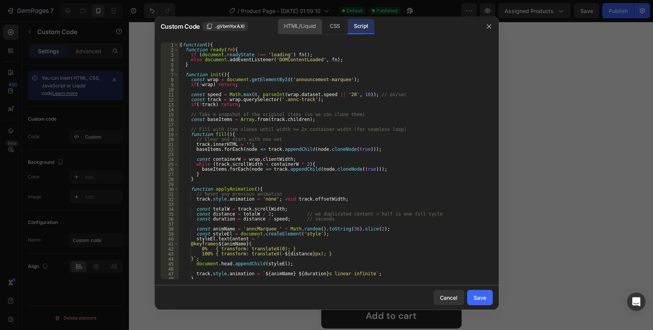
click at [324, 26] on div "HTML/Liquid" at bounding box center [335, 26] width 23 height 15
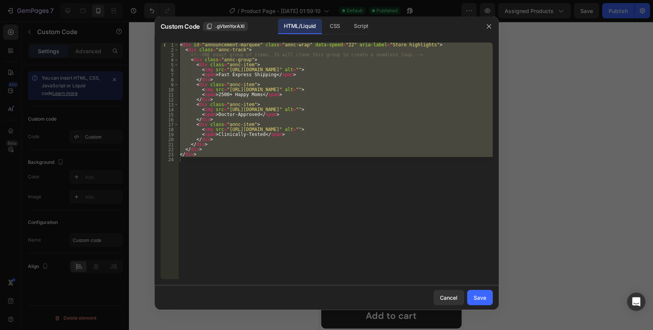
click at [230, 115] on div "< div id = "announcement-marquee" class = "annc-wrap" data-speed = "22" aria-la…" at bounding box center [335, 160] width 315 height 236
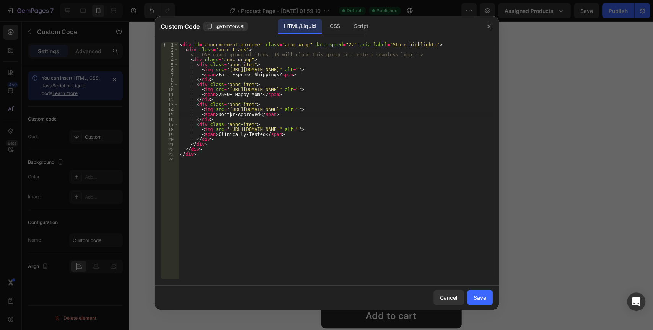
scroll to position [0, 4]
type textarea "<span>Doctors-Approved</span>"
click at [479, 298] on div "Save" at bounding box center [480, 297] width 13 height 8
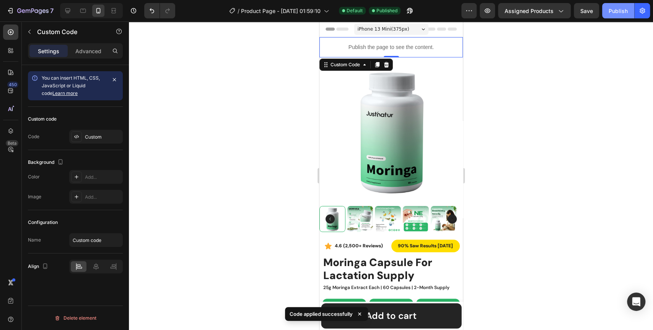
click at [615, 10] on div "Publish" at bounding box center [618, 11] width 19 height 8
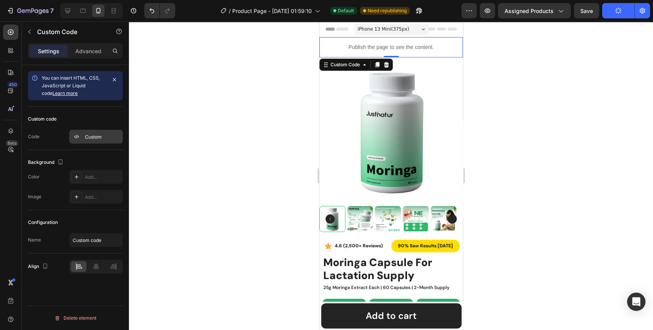
click at [89, 139] on div "Custom" at bounding box center [103, 137] width 36 height 7
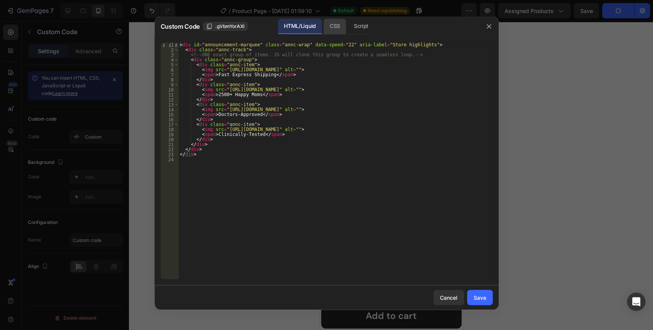
click at [348, 26] on div "CSS" at bounding box center [361, 26] width 27 height 15
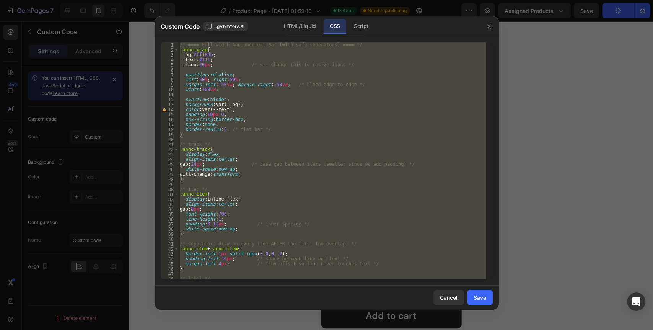
click at [271, 125] on div "/* ==== Full-width Announcement Bar (with safe separators) ==== */ .annc-wrap {…" at bounding box center [332, 160] width 308 height 236
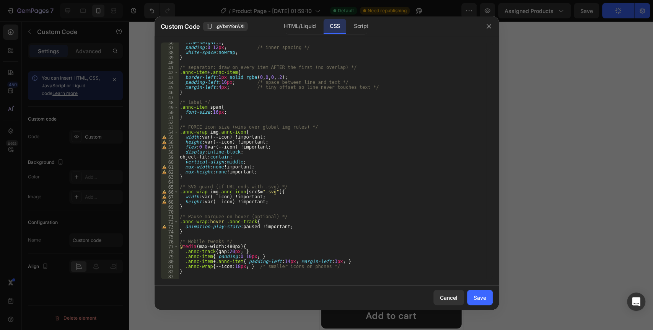
scroll to position [176, 0]
click at [244, 139] on div "line-height : 1 ; padding : 0 12 px ; /* inner spacing */ white-space : nowrap …" at bounding box center [332, 163] width 308 height 246
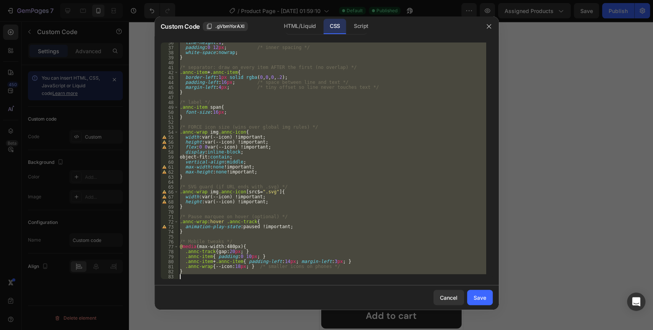
click at [304, 87] on div "line-height : 1 ; padding : 0 12 px ; /* inner spacing */ white-space : nowrap …" at bounding box center [332, 160] width 308 height 236
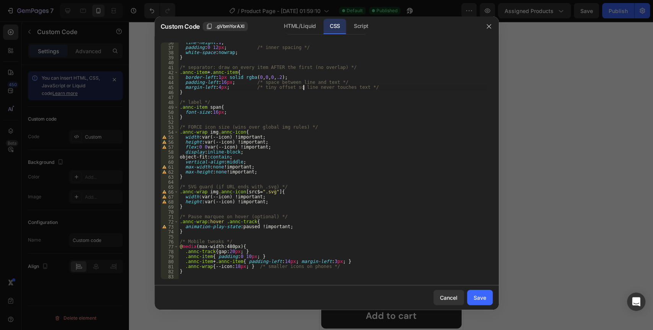
type textarea "}"
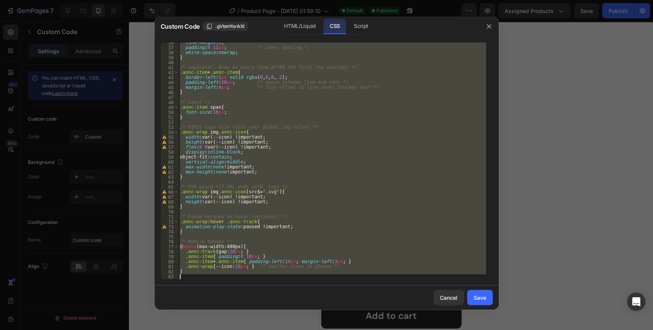
paste textarea
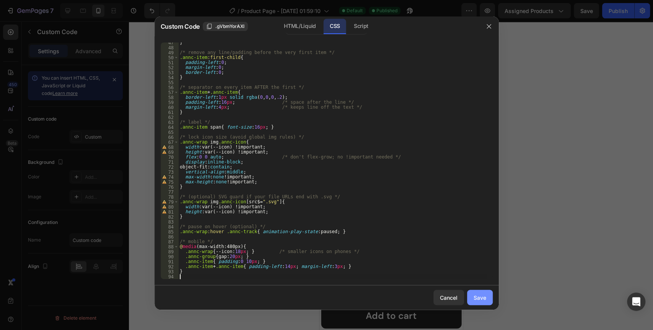
click at [478, 301] on div "Save" at bounding box center [480, 297] width 13 height 8
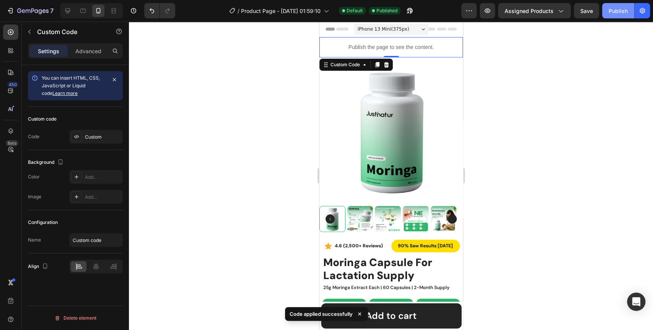
click at [612, 9] on div "Publish" at bounding box center [618, 11] width 19 height 8
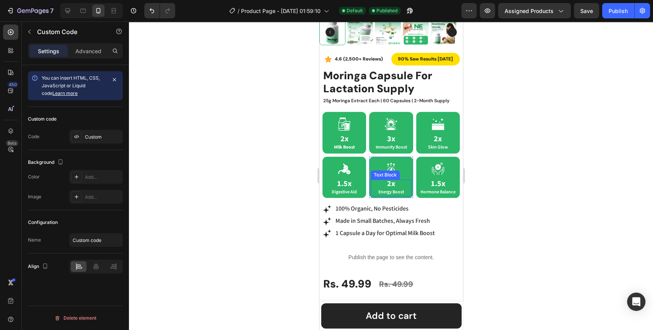
scroll to position [383, 0]
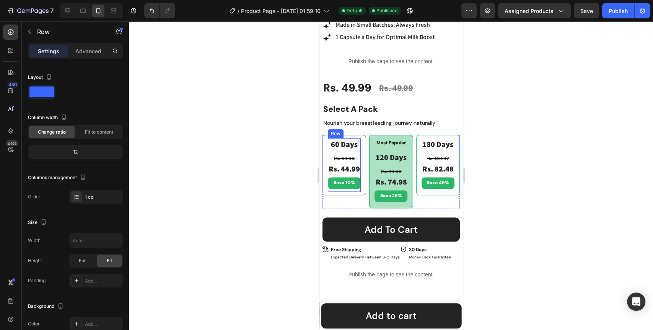
click at [355, 184] on div "60 Days Text Block Rs. 49.99 Product Price Product Price Rs. 44.99 Product Pric…" at bounding box center [344, 165] width 33 height 54
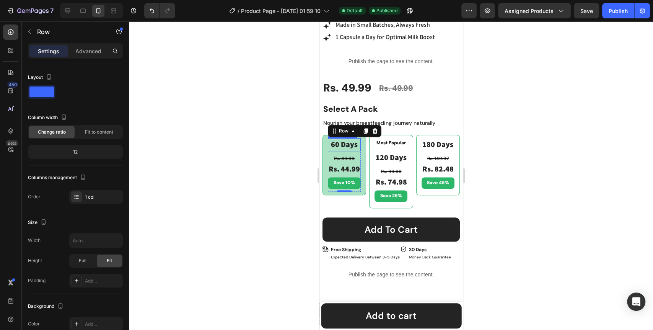
click at [347, 141] on p "60 Days" at bounding box center [343, 144] width 31 height 11
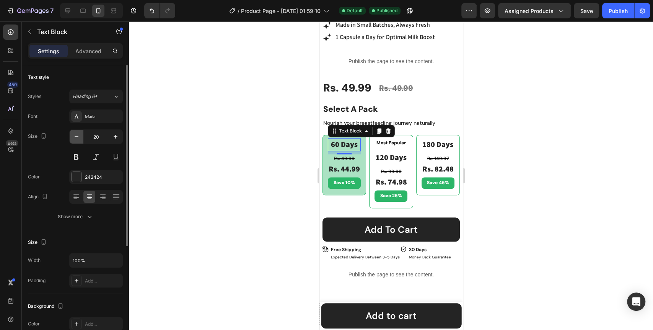
click at [74, 138] on icon "button" at bounding box center [77, 137] width 8 height 8
type input "18"
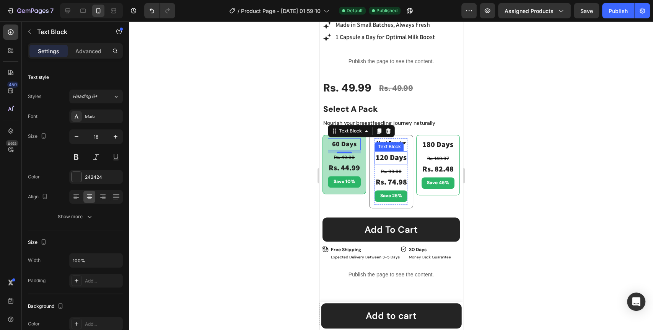
click at [389, 152] on p "120 Days" at bounding box center [390, 157] width 31 height 11
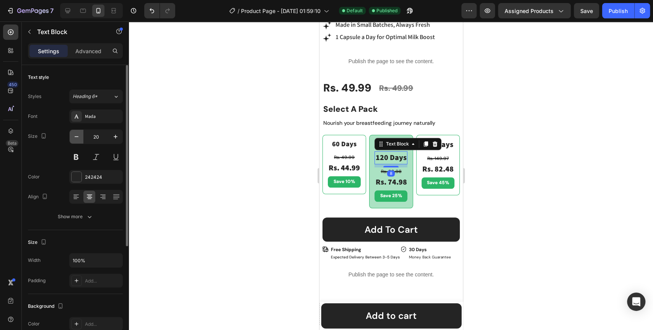
click at [74, 139] on icon "button" at bounding box center [77, 137] width 8 height 8
type input "18"
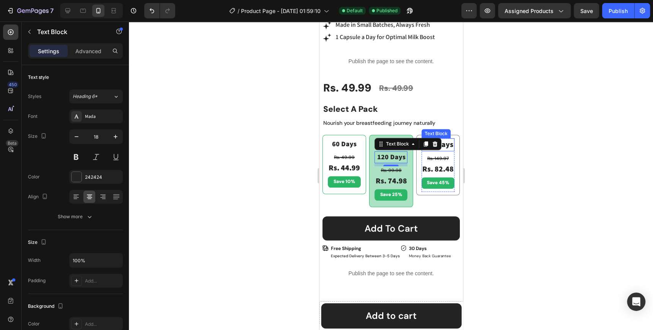
click at [445, 140] on p "180 Days" at bounding box center [437, 144] width 31 height 11
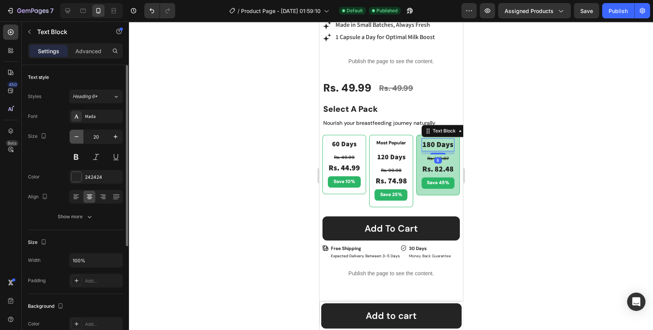
click at [73, 140] on icon "button" at bounding box center [77, 137] width 8 height 8
type input "18"
click at [196, 204] on div at bounding box center [391, 175] width 524 height 308
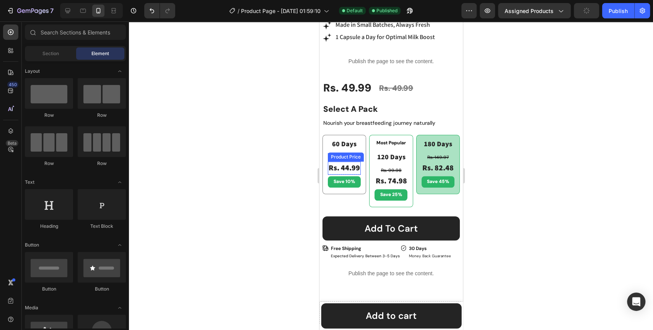
click at [340, 164] on div "Rs. 44.99" at bounding box center [344, 167] width 33 height 13
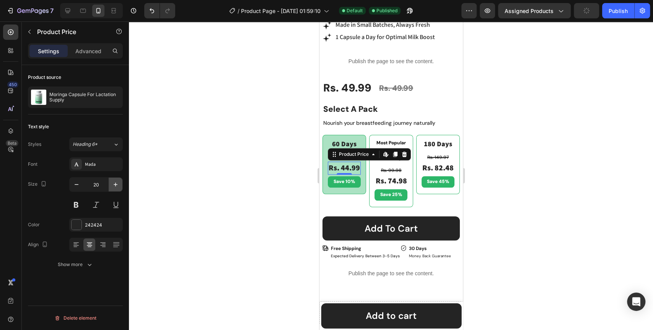
click at [114, 183] on icon "button" at bounding box center [116, 185] width 8 height 8
type input "24"
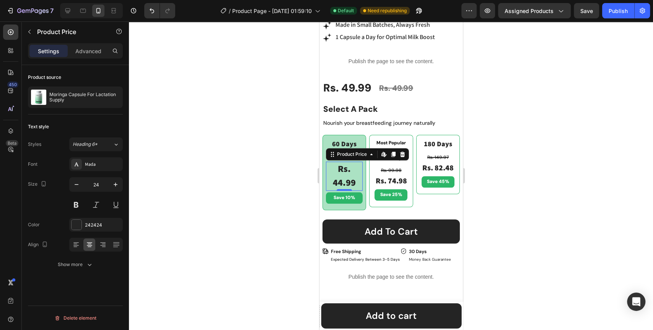
click at [248, 184] on div at bounding box center [391, 175] width 524 height 308
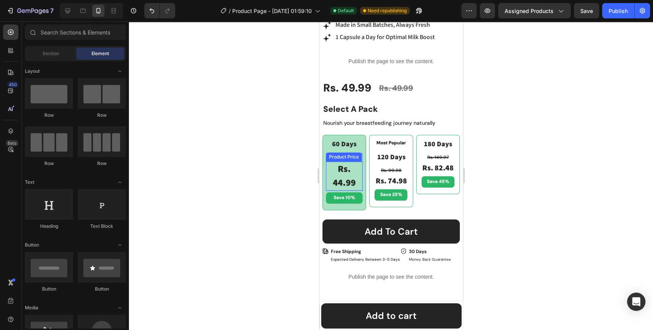
click at [339, 169] on div "Rs. 44.99" at bounding box center [344, 175] width 37 height 29
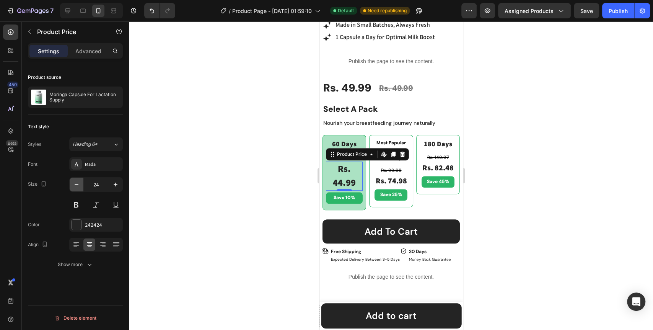
click at [77, 183] on icon "button" at bounding box center [77, 185] width 8 height 8
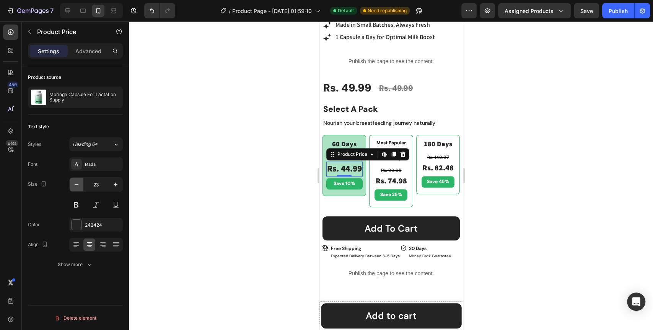
click at [77, 183] on icon "button" at bounding box center [77, 185] width 8 height 8
type input "20"
click at [209, 191] on div at bounding box center [391, 175] width 524 height 308
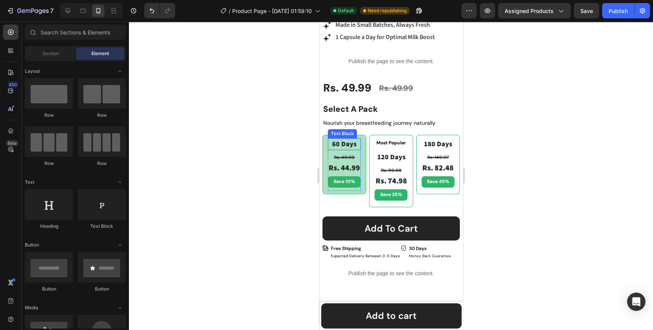
click at [339, 139] on p "60 Days" at bounding box center [343, 144] width 31 height 10
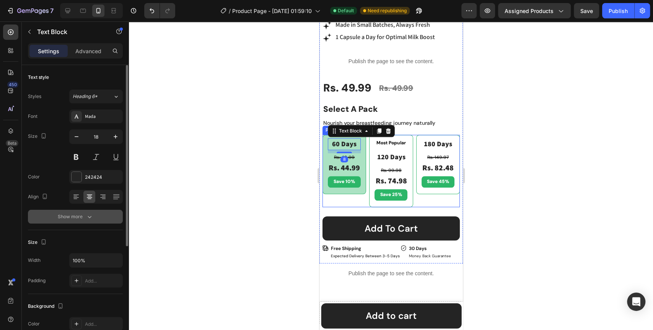
click at [77, 221] on button "Show more" at bounding box center [75, 217] width 95 height 14
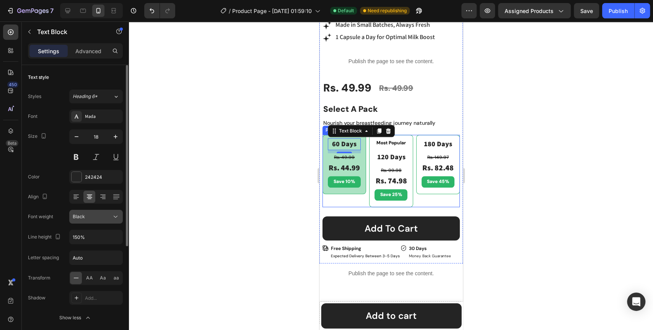
click at [119, 216] on icon at bounding box center [116, 217] width 8 height 8
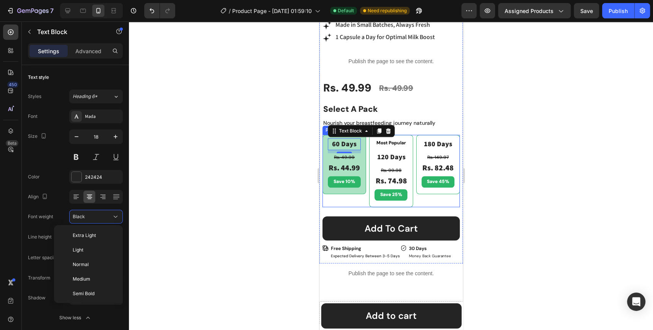
scroll to position [44, 0]
click at [86, 271] on div "Bold" at bounding box center [87, 278] width 60 height 15
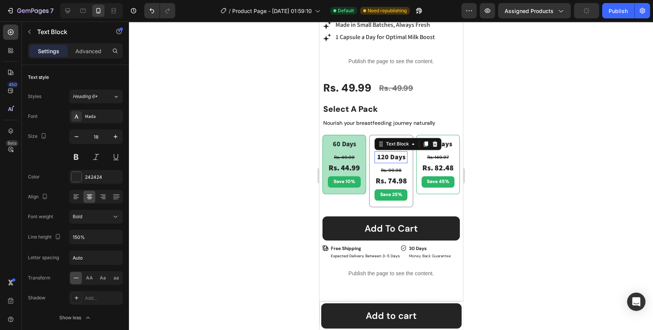
click at [387, 153] on p "120 Days" at bounding box center [390, 157] width 31 height 10
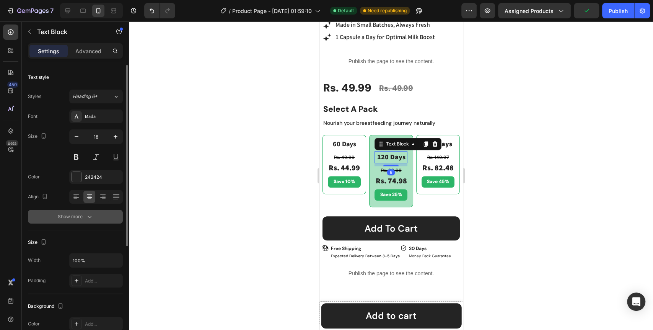
click at [90, 221] on button "Show more" at bounding box center [75, 217] width 95 height 14
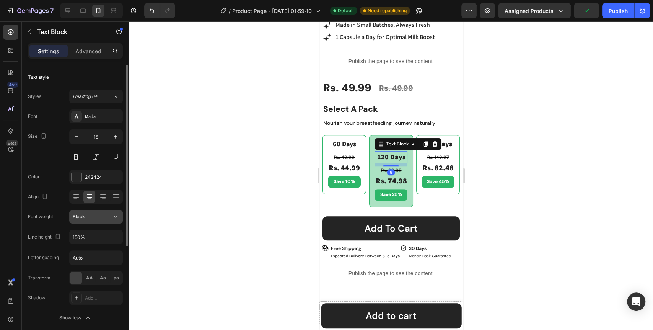
click at [114, 219] on icon at bounding box center [116, 217] width 8 height 8
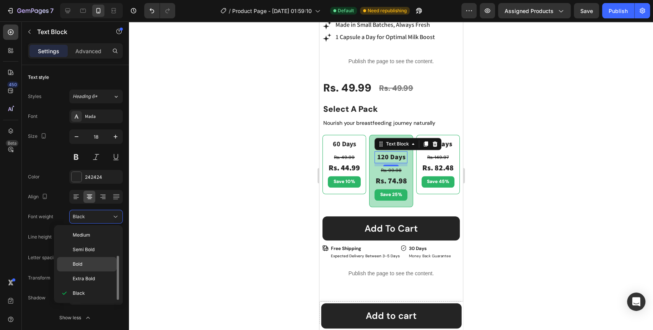
click at [82, 271] on div "Bold" at bounding box center [87, 278] width 60 height 15
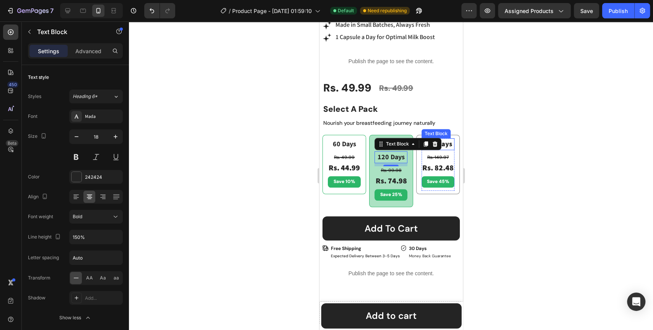
click at [446, 139] on p "180 Days" at bounding box center [437, 144] width 31 height 10
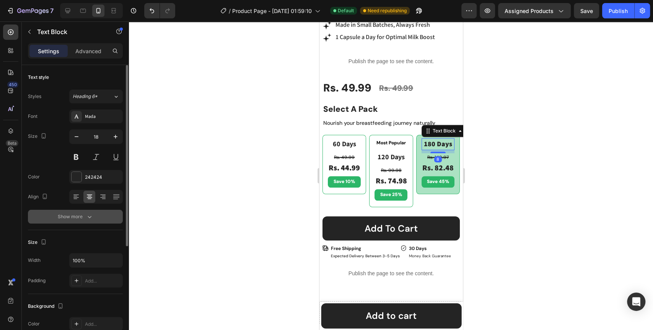
click at [97, 214] on button "Show more" at bounding box center [75, 217] width 95 height 14
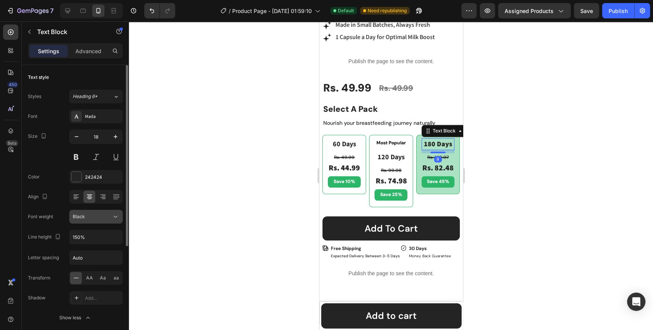
click at [117, 217] on icon at bounding box center [116, 217] width 8 height 8
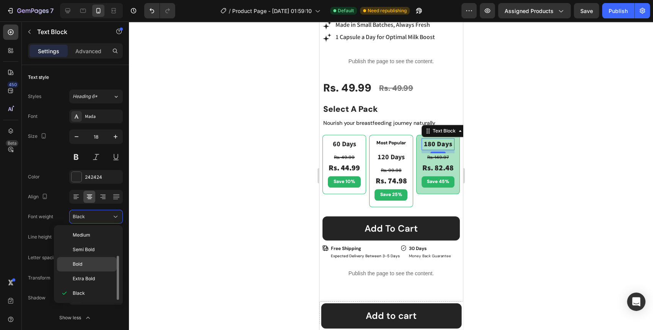
click at [83, 261] on p "Bold" at bounding box center [93, 264] width 41 height 7
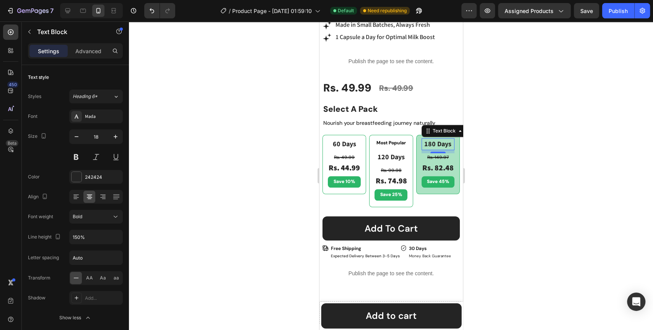
click at [179, 215] on div at bounding box center [391, 175] width 524 height 308
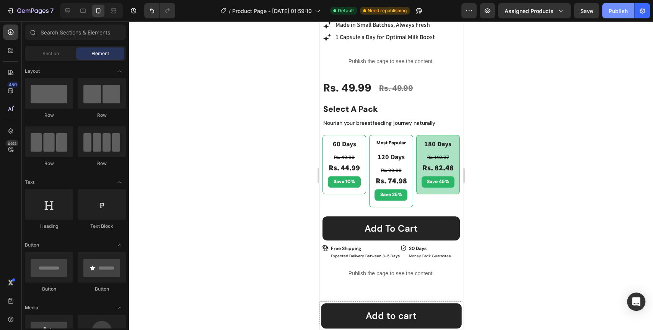
click at [613, 8] on div "Publish" at bounding box center [618, 11] width 19 height 8
click at [396, 159] on div "Most Popular Text Block 120 Days Text Block Rs. 99.98 Product Price Product Pri…" at bounding box center [390, 170] width 33 height 65
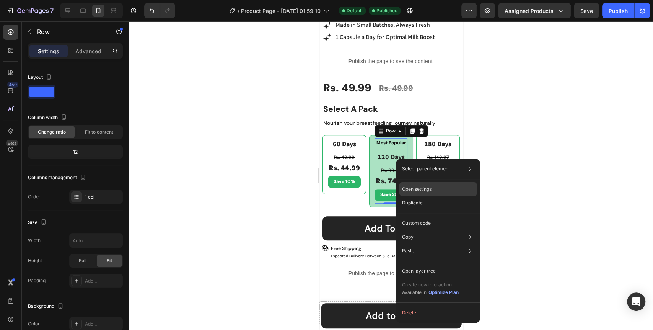
click at [428, 188] on p "Open settings" at bounding box center [416, 189] width 29 height 7
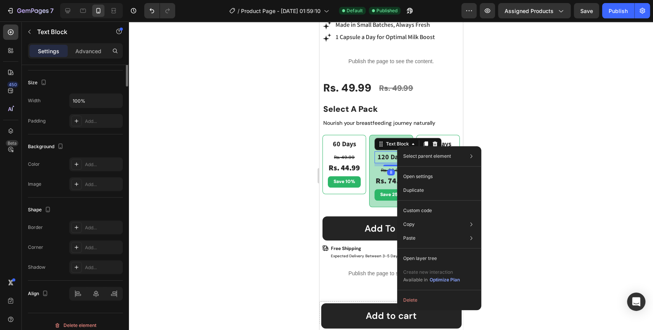
scroll to position [0, 0]
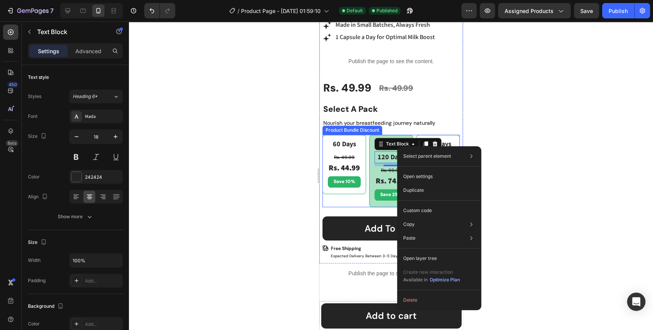
click at [369, 197] on div "Most Popular Text Block 120 Days Text Block 8 Rs. 99.98 Product Price Product P…" at bounding box center [391, 171] width 44 height 72
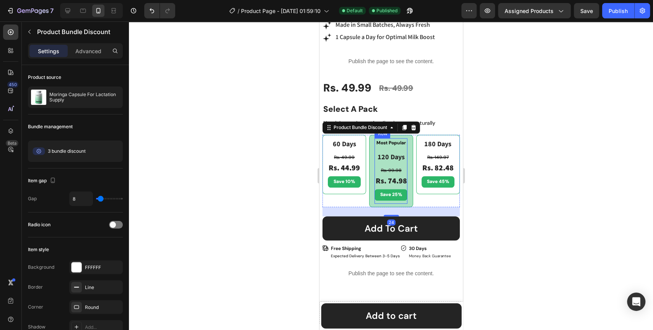
click at [375, 196] on div "Most Popular Text Block 120 Days Text Block Rs. 99.98 Product Price Product Pri…" at bounding box center [390, 170] width 33 height 65
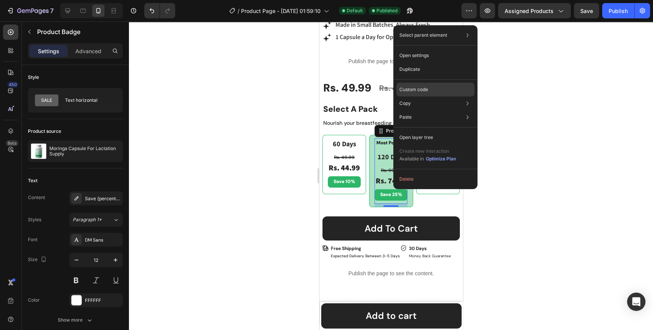
click at [429, 110] on div "Custom code" at bounding box center [435, 117] width 78 height 14
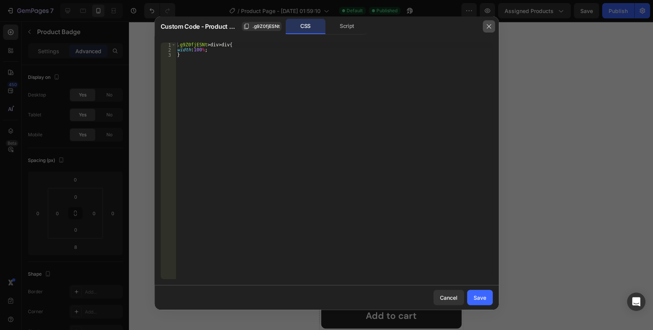
click at [486, 30] on button "button" at bounding box center [489, 26] width 12 height 12
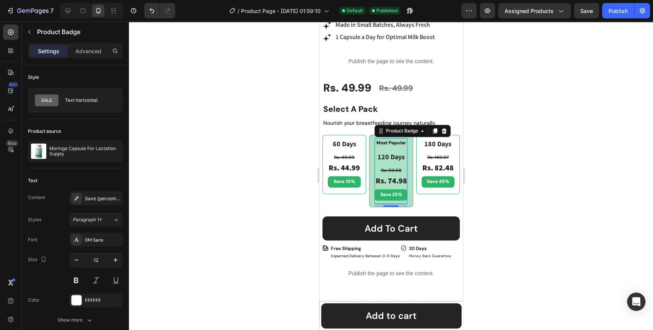
click at [496, 141] on div at bounding box center [391, 175] width 524 height 308
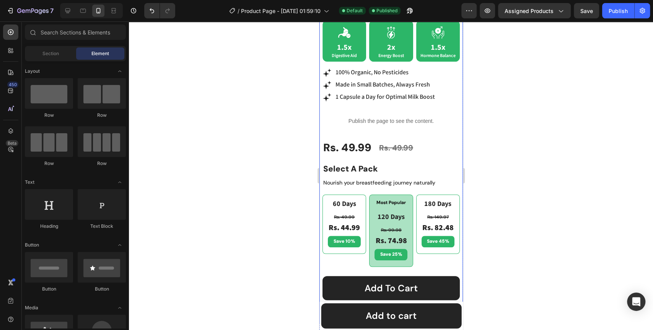
scroll to position [212, 0]
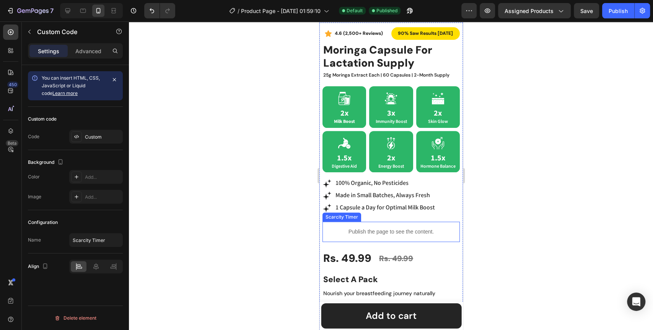
click at [331, 228] on p "Publish the page to see the content." at bounding box center [390, 232] width 137 height 8
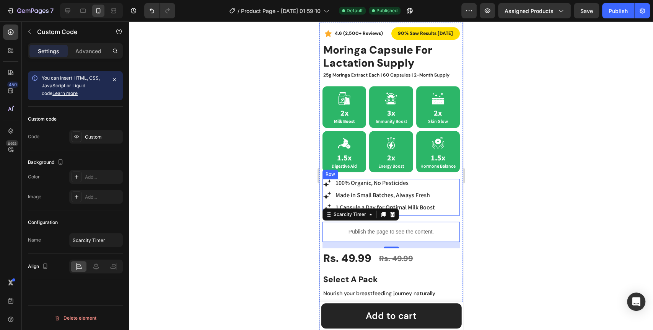
click at [452, 208] on div "Icon 100% Organic, No Pesticides Text Block Row Icon Made in Small Batches, Alw…" at bounding box center [390, 197] width 137 height 37
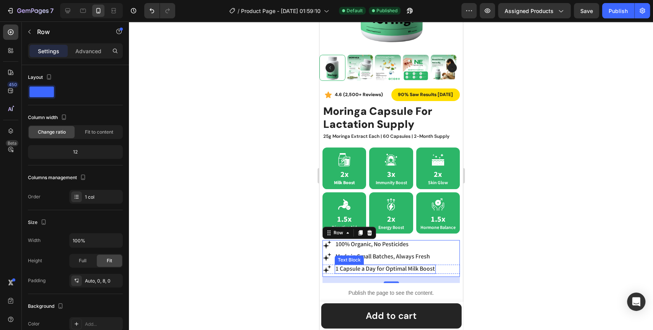
scroll to position [0, 0]
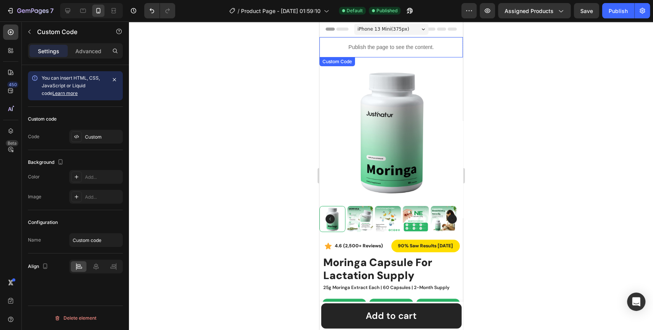
click at [328, 44] on p "Publish the page to see the content." at bounding box center [390, 47] width 143 height 8
click at [97, 137] on div "Custom" at bounding box center [103, 137] width 36 height 7
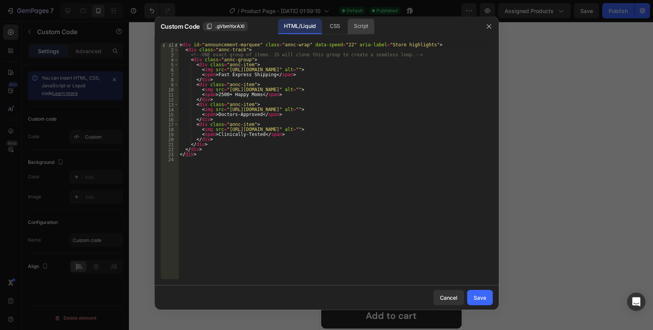
click at [367, 24] on div "Script" at bounding box center [361, 26] width 27 height 15
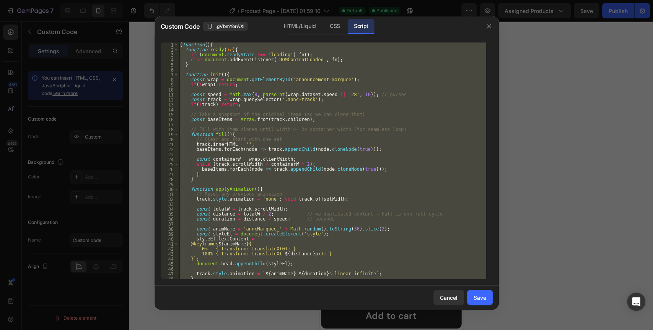
scroll to position [106, 0]
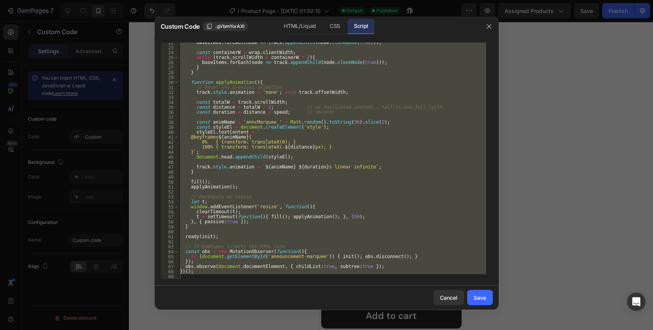
type textarea "})();"
click at [355, 160] on div "baseItems . forEach ( node => track . appendChild ( node . cloneNode ( true )))…" at bounding box center [332, 160] width 308 height 236
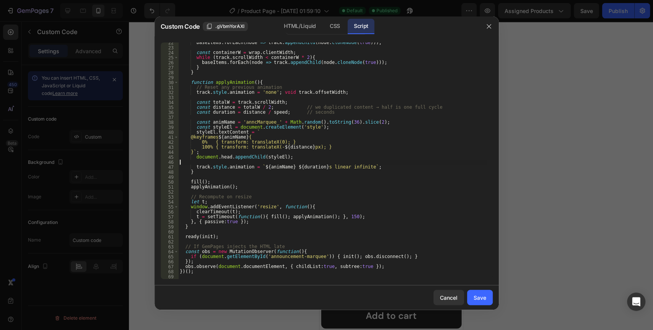
type textarea "})();"
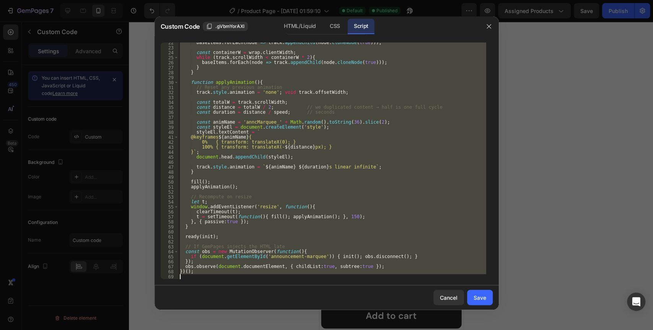
paste textarea
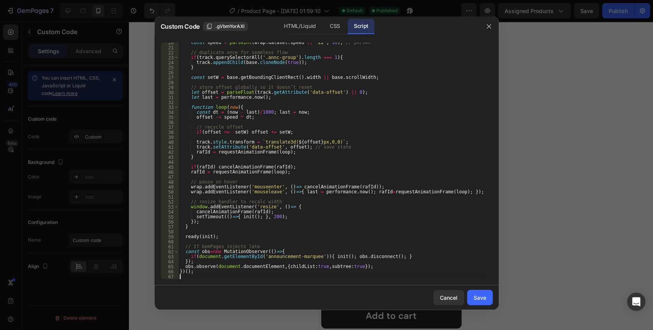
scroll to position [96, 0]
click at [484, 303] on button "Save" at bounding box center [480, 297] width 26 height 15
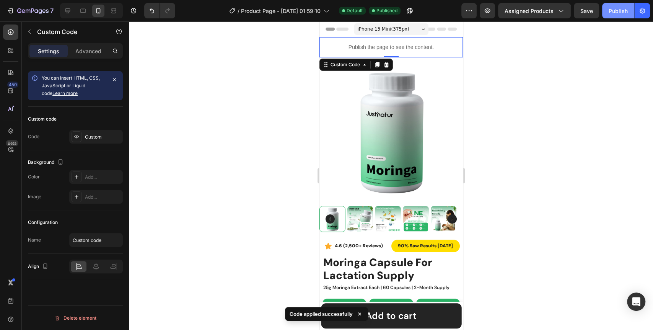
click at [615, 10] on div "Publish" at bounding box center [618, 11] width 19 height 8
click at [91, 134] on div "Custom" at bounding box center [103, 137] width 36 height 7
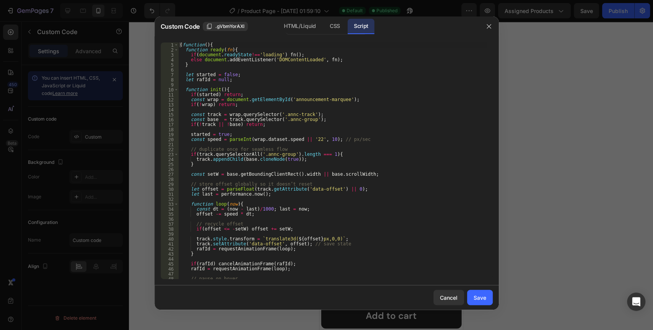
click at [321, 103] on div "( function ( ) { function ready ( fn ) { if ( document . readyState !== 'loadin…" at bounding box center [332, 165] width 308 height 246
type textarea "})();"
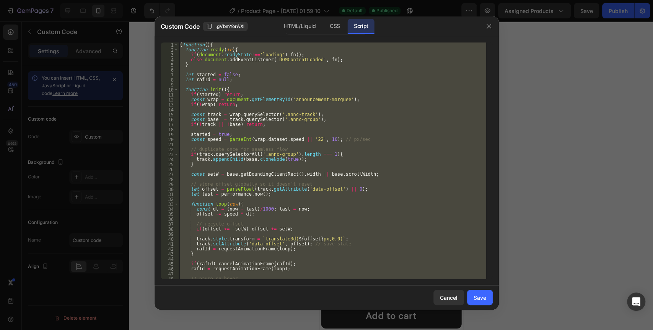
paste textarea
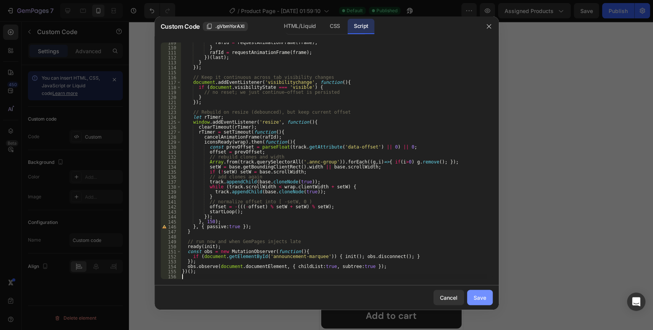
click at [487, 295] on button "Save" at bounding box center [480, 297] width 26 height 15
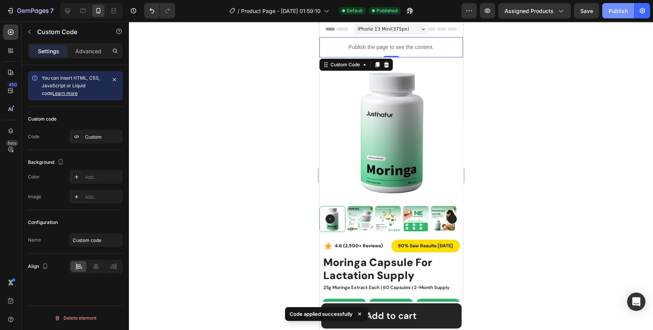
click at [619, 7] on div "Publish" at bounding box center [618, 11] width 19 height 8
click at [92, 138] on div "Custom" at bounding box center [103, 137] width 36 height 7
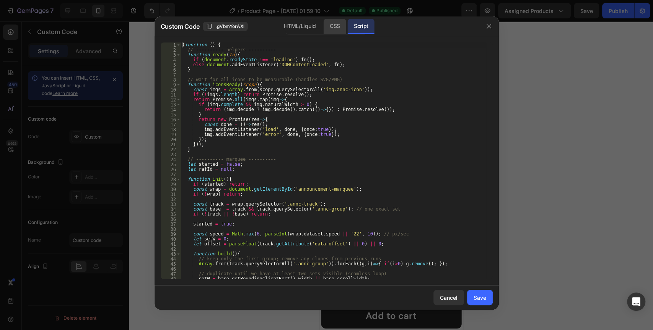
click at [331, 21] on div "CSS" at bounding box center [335, 26] width 23 height 15
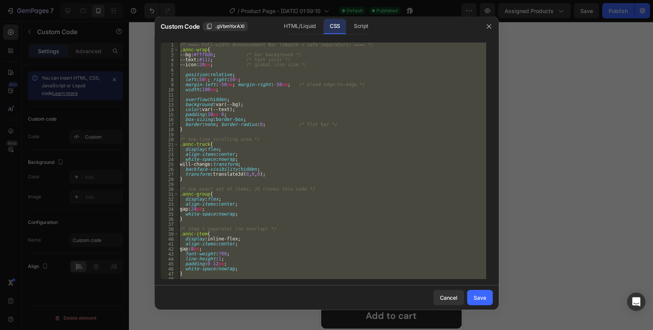
click at [324, 110] on div "/* ==== Full-width Announcement Bar (smooth + safe separators) ==== */ .annc-wr…" at bounding box center [332, 160] width 308 height 236
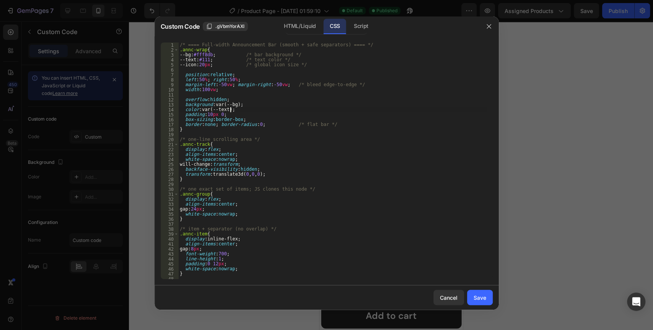
type textarea "}"
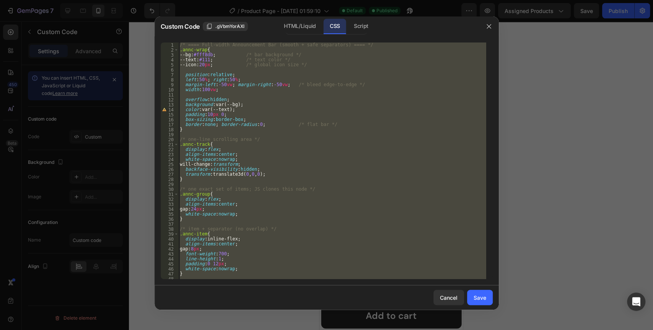
paste textarea
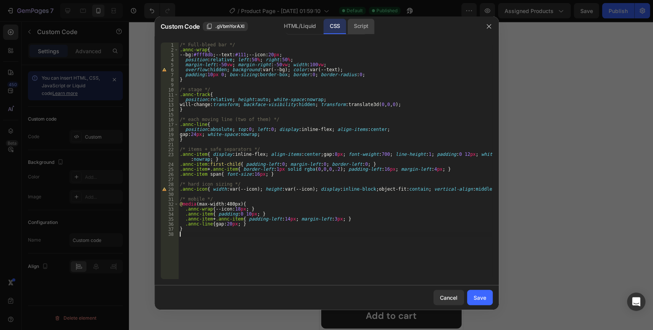
click at [362, 28] on div "Script" at bounding box center [361, 26] width 27 height 15
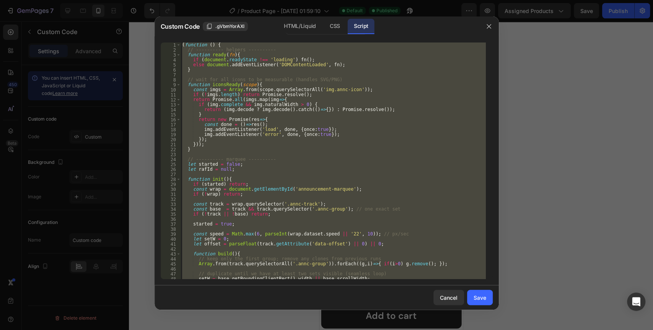
click at [323, 85] on div "( function ( ) { // ---------- helpers ---------- function ready ( fn ) { if ( …" at bounding box center [333, 160] width 305 height 236
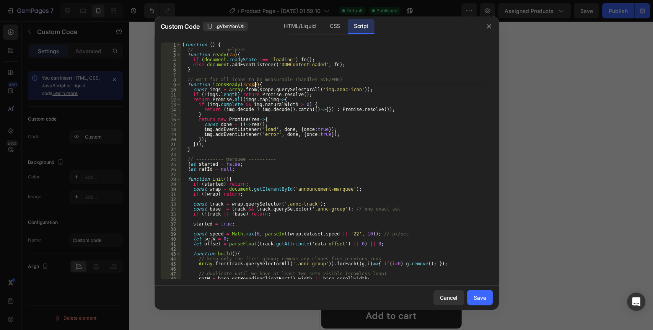
type textarea "})();"
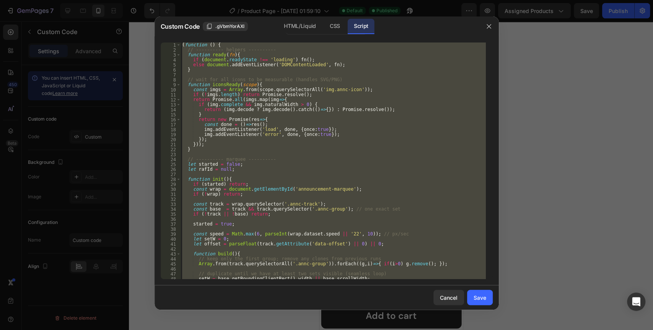
paste textarea
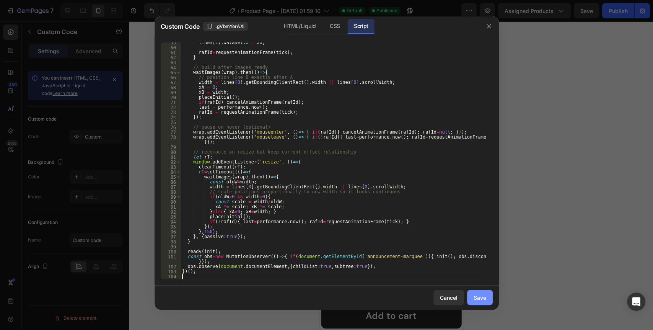
click at [481, 300] on div "Save" at bounding box center [480, 297] width 13 height 8
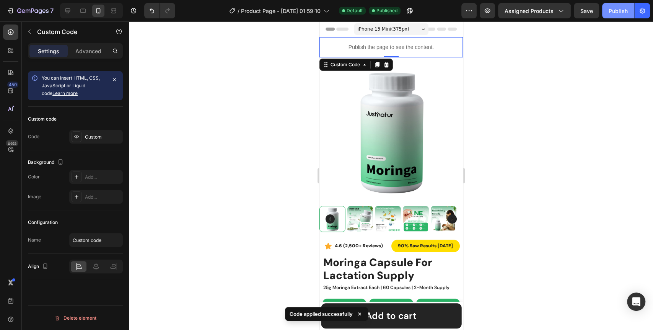
click at [623, 11] on div "Publish" at bounding box center [618, 11] width 19 height 8
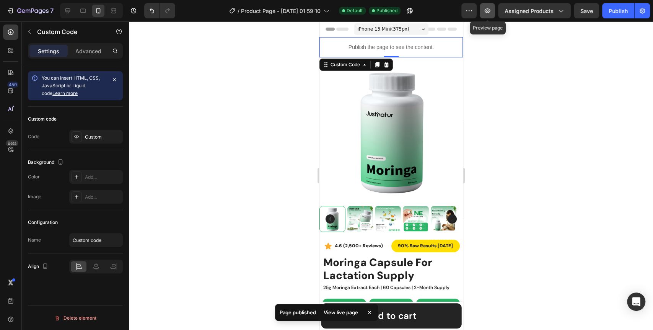
click at [489, 11] on icon "button" at bounding box center [488, 10] width 6 height 5
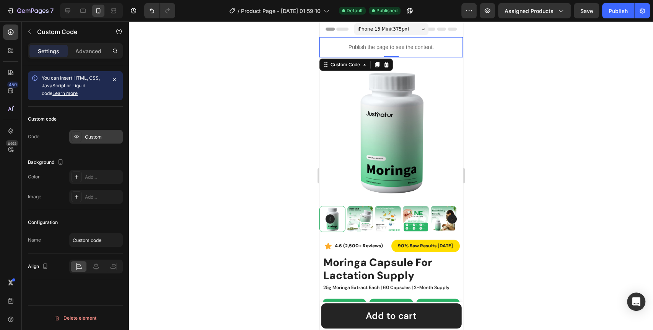
click at [95, 142] on div "Custom" at bounding box center [96, 137] width 54 height 14
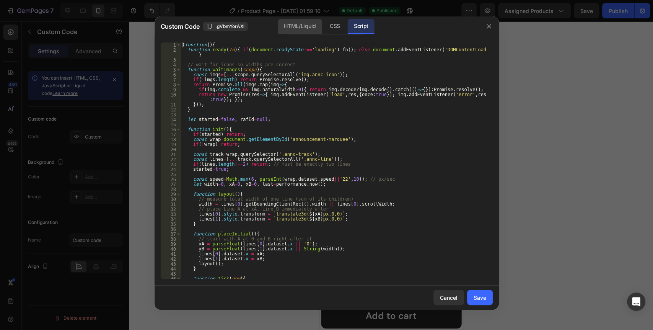
click at [324, 26] on div "HTML/Liquid" at bounding box center [335, 26] width 23 height 15
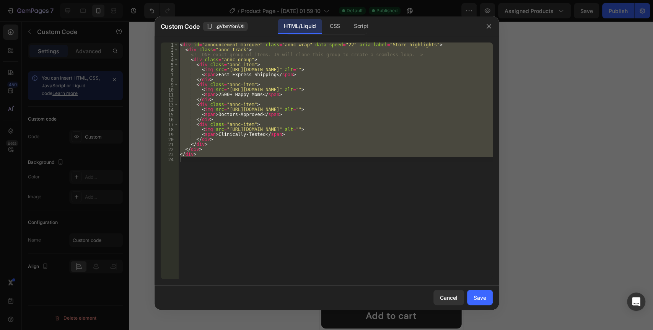
click at [296, 125] on div "< div id = "announcement-marquee" class = "annc-wrap" data-speed = "22" aria-la…" at bounding box center [335, 160] width 315 height 236
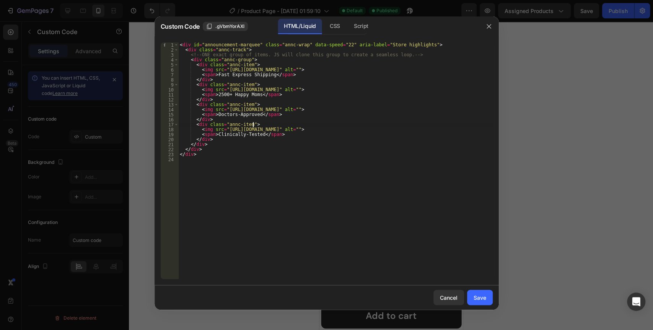
type textarea "</div>"
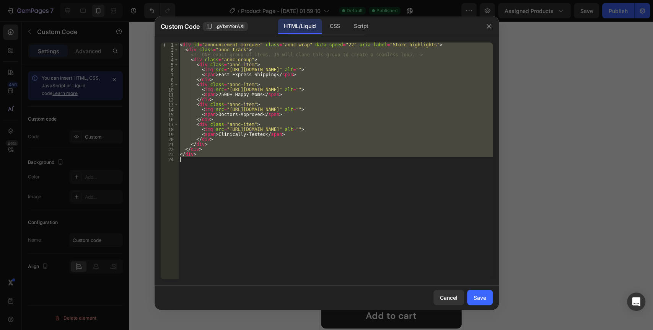
paste textarea
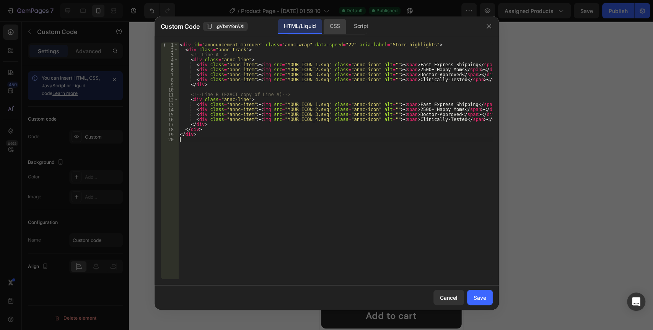
click at [348, 25] on div "CSS" at bounding box center [361, 26] width 27 height 15
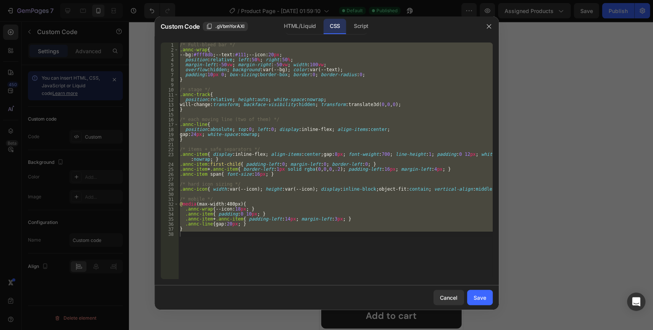
click at [322, 96] on div "/* Full-bleed bar */ .annc-wrap { --bg : #fff8db ; --text : #111 ; --icon : 20 …" at bounding box center [335, 160] width 315 height 236
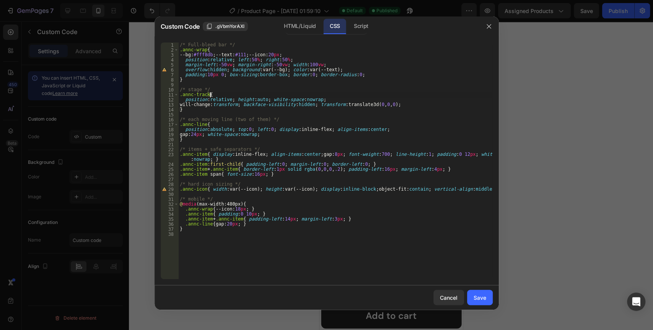
type textarea "}"
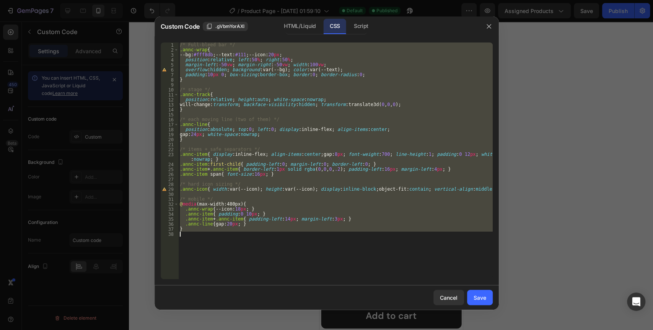
paste textarea
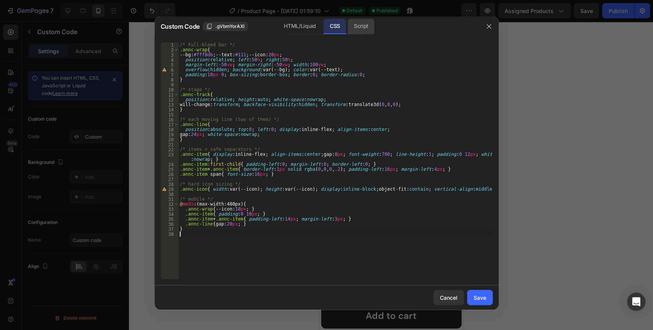
click at [362, 30] on div "Script" at bounding box center [361, 26] width 27 height 15
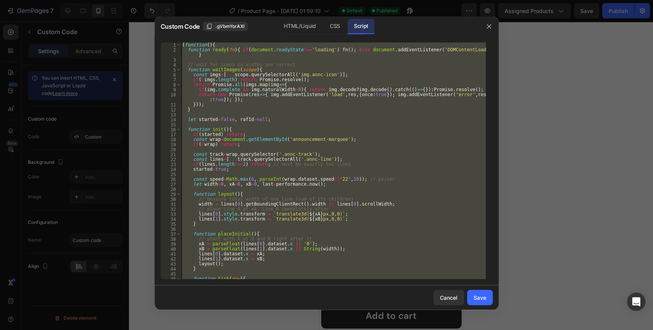
click at [352, 88] on div "( function ( ) { function ready ( fn ) { if ( document . readyState !== 'loadin…" at bounding box center [333, 160] width 305 height 236
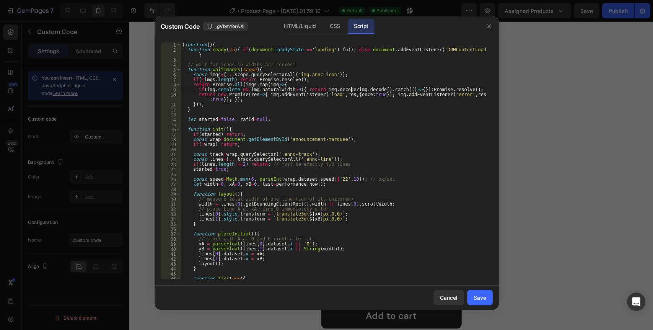
type textarea "})();"
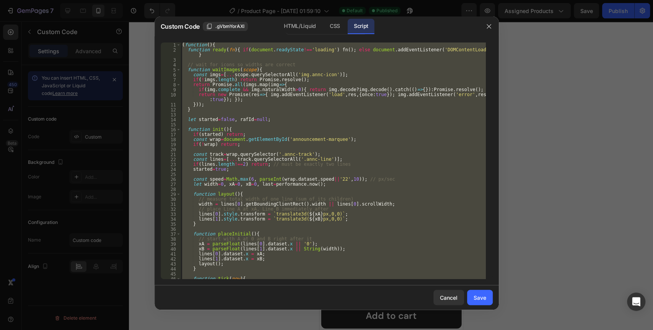
paste textarea
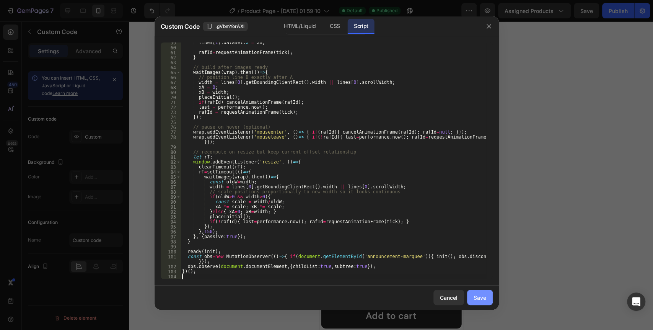
click at [474, 298] on div "Save" at bounding box center [480, 297] width 13 height 8
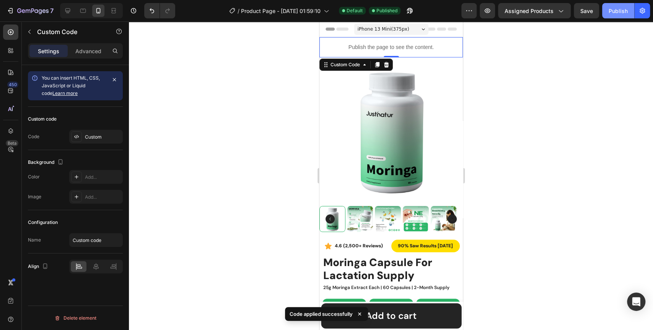
click at [612, 12] on div "Publish" at bounding box center [618, 11] width 19 height 8
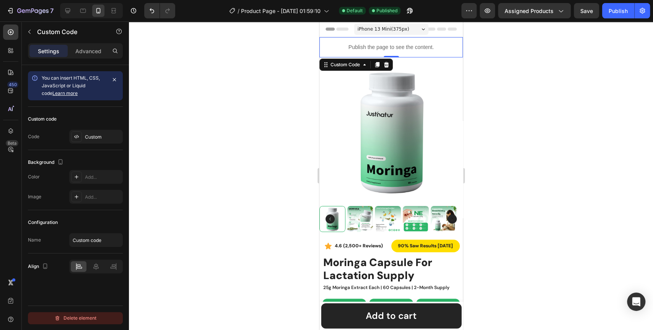
click at [84, 321] on div "Delete element" at bounding box center [75, 317] width 42 height 9
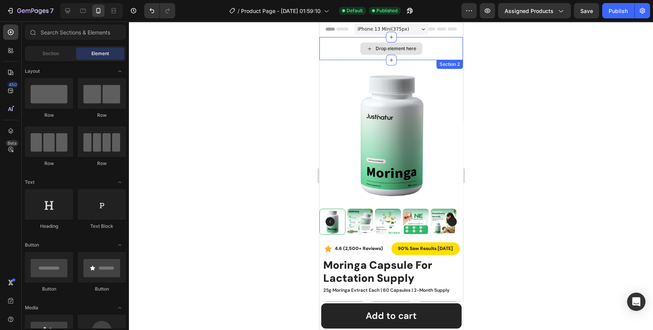
click at [335, 50] on div "Drop element here" at bounding box center [390, 48] width 143 height 23
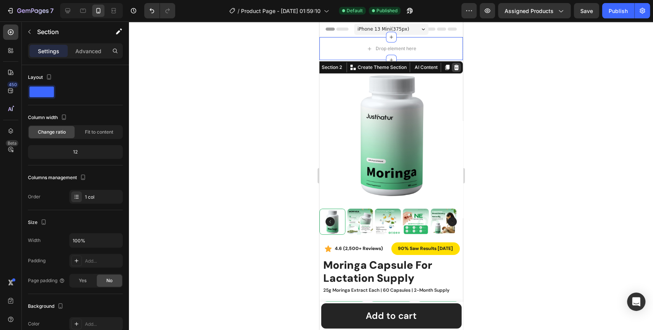
click at [452, 70] on div at bounding box center [456, 67] width 9 height 9
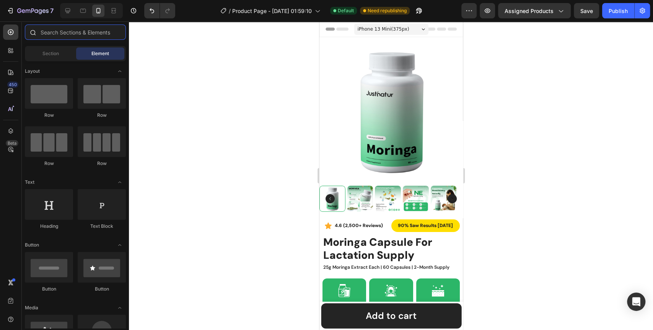
click at [84, 36] on input "text" at bounding box center [75, 31] width 101 height 15
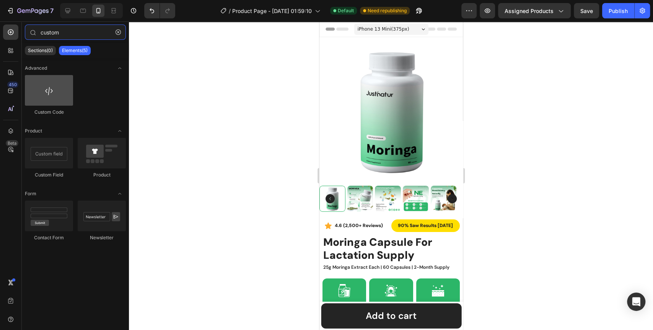
type input "custom"
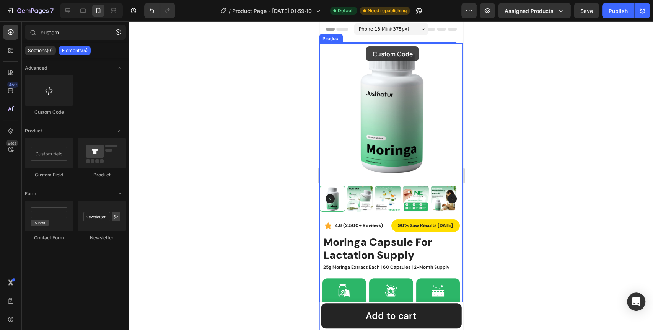
drag, startPoint x: 367, startPoint y: 118, endPoint x: 366, endPoint y: 46, distance: 71.6
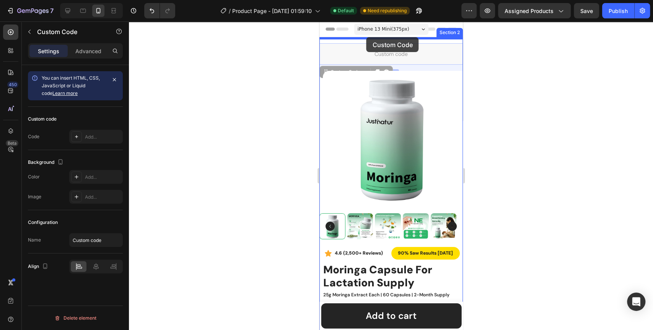
drag, startPoint x: 399, startPoint y: 53, endPoint x: 366, endPoint y: 37, distance: 36.1
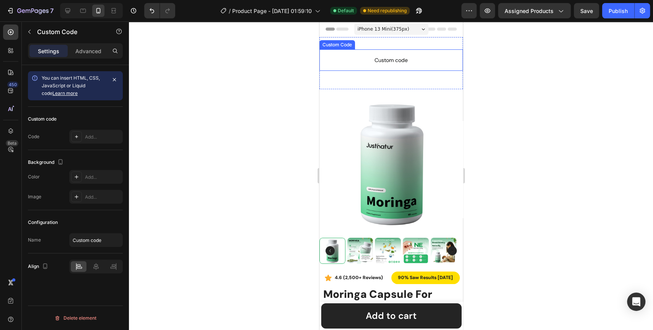
click at [391, 62] on span "Custom code" at bounding box center [390, 59] width 143 height 9
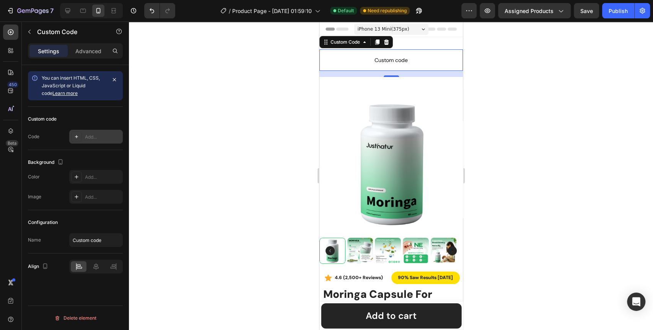
click at [95, 137] on div "Add..." at bounding box center [103, 137] width 36 height 7
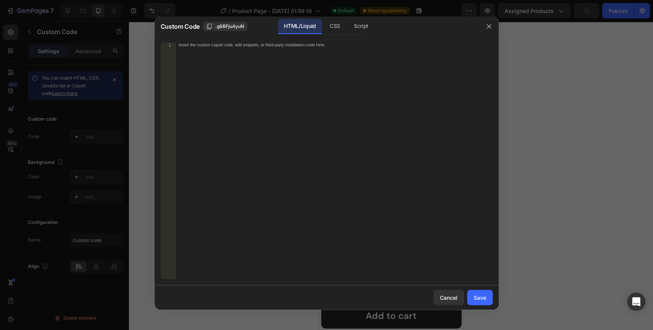
click at [239, 89] on div "Insert the custom Liquid code, add snippets, or third-party installation code h…" at bounding box center [334, 165] width 317 height 246
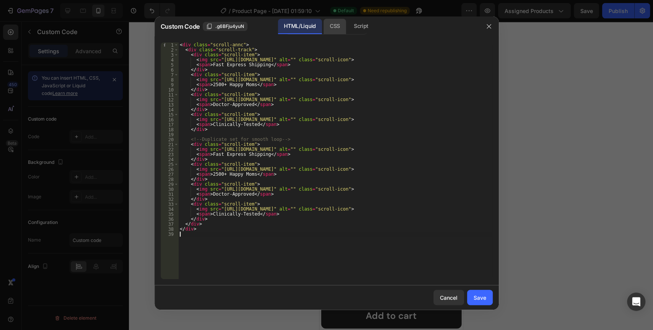
click at [348, 29] on div "CSS" at bounding box center [361, 26] width 27 height 15
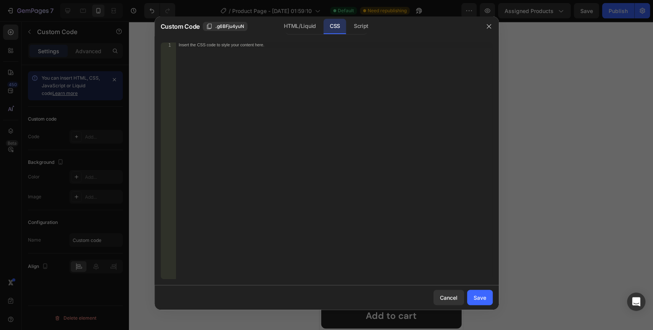
click at [346, 92] on div "Insert the CSS code to style your content here." at bounding box center [334, 165] width 317 height 246
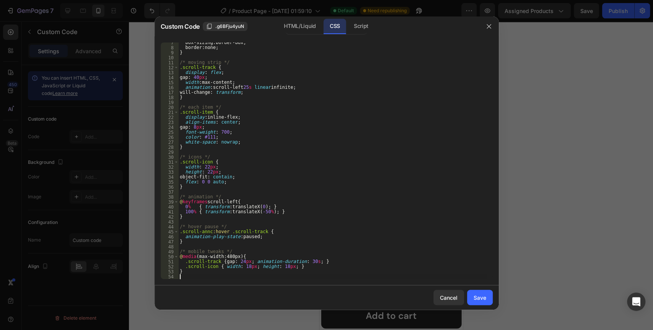
scroll to position [32, 0]
click at [482, 302] on button "Save" at bounding box center [480, 297] width 26 height 15
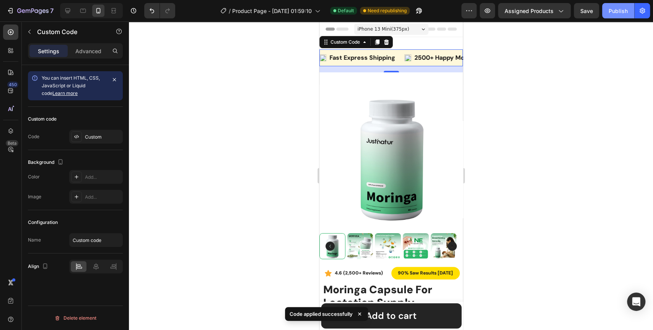
click at [619, 16] on button "Publish" at bounding box center [618, 10] width 32 height 15
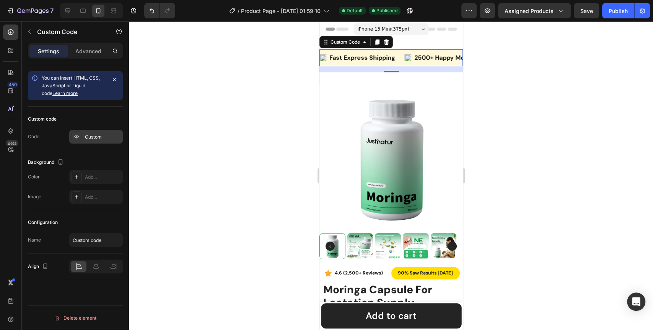
click at [93, 137] on div "Custom" at bounding box center [103, 137] width 36 height 7
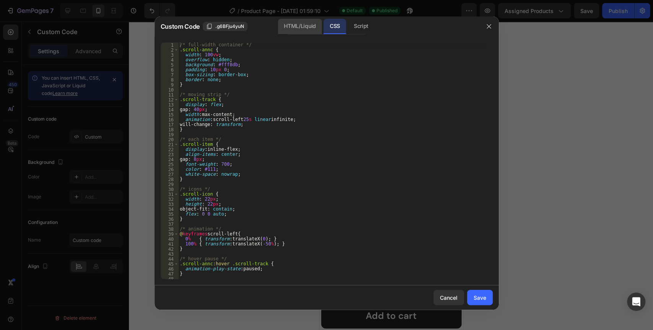
click at [306, 21] on div "HTML/Liquid" at bounding box center [300, 26] width 44 height 15
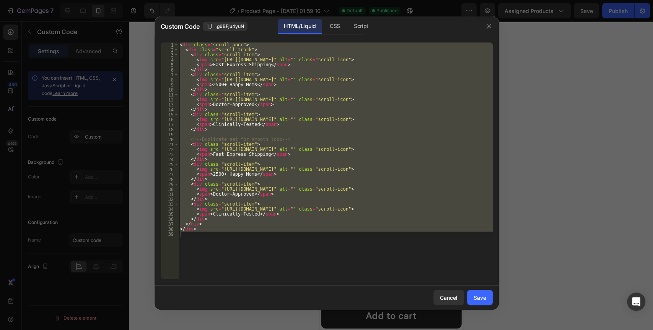
click at [289, 81] on div "< div class = "scroll-annc" > < div class = "scroll-track" > < div class = "scr…" at bounding box center [335, 160] width 315 height 236
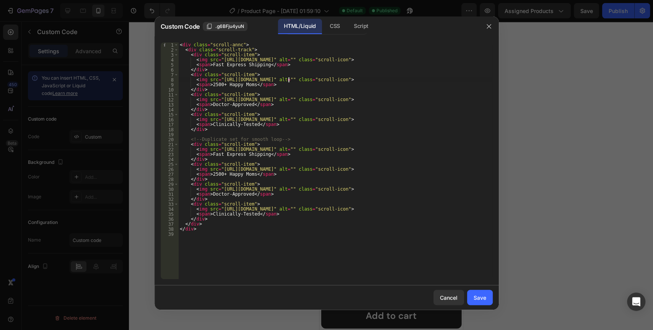
type textarea "</div>"
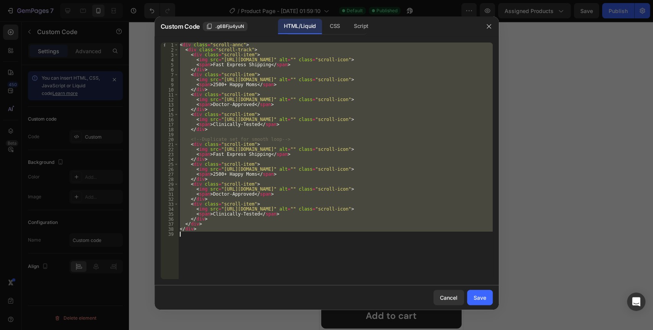
paste textarea
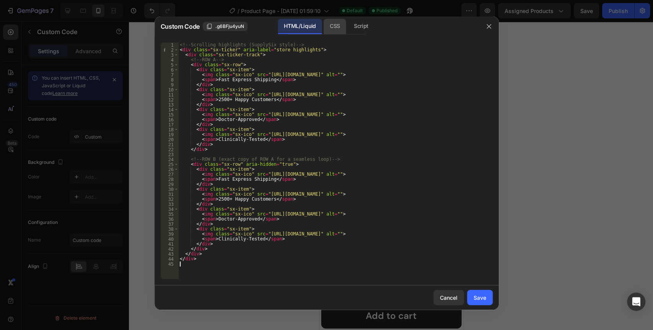
click at [348, 24] on div "CSS" at bounding box center [361, 26] width 27 height 15
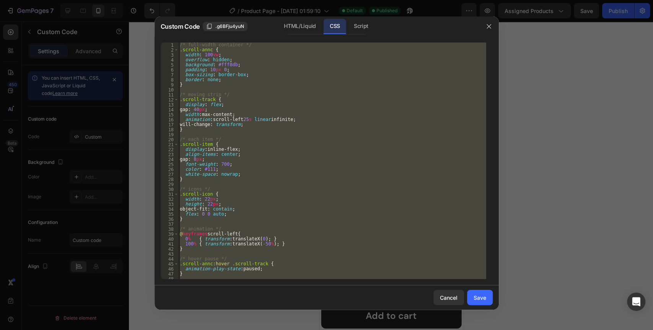
click at [312, 96] on div "/* full-width container */ .scroll-annc { width : 100 vw ; overflow : hidden ; …" at bounding box center [332, 160] width 308 height 236
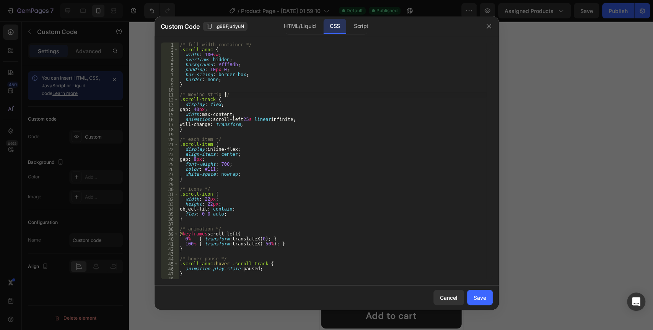
type textarea "}"
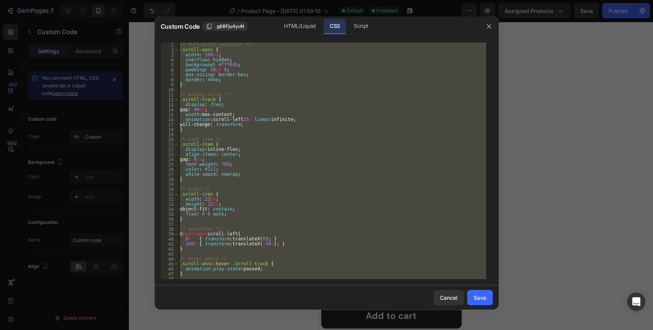
paste textarea
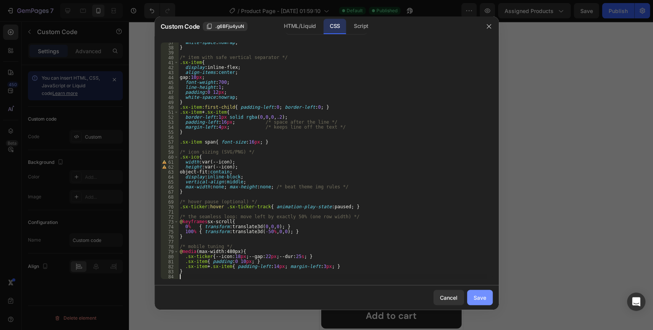
click at [474, 301] on div "Save" at bounding box center [480, 297] width 13 height 8
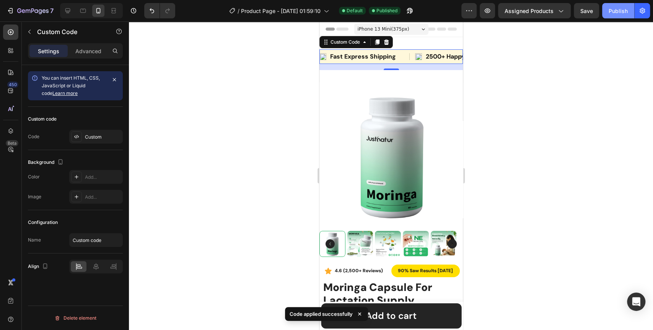
click at [615, 18] on button "Publish" at bounding box center [618, 10] width 32 height 15
click at [96, 134] on div "Custom" at bounding box center [103, 137] width 36 height 7
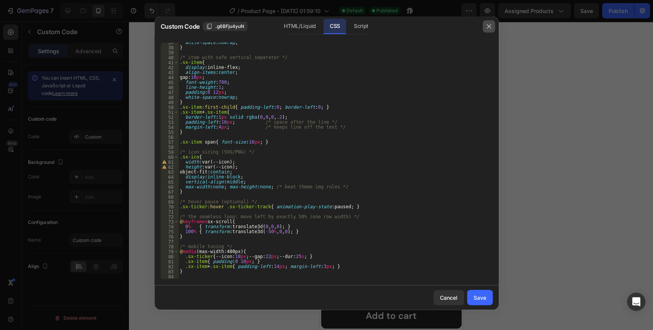
click at [489, 28] on icon "button" at bounding box center [489, 26] width 6 height 6
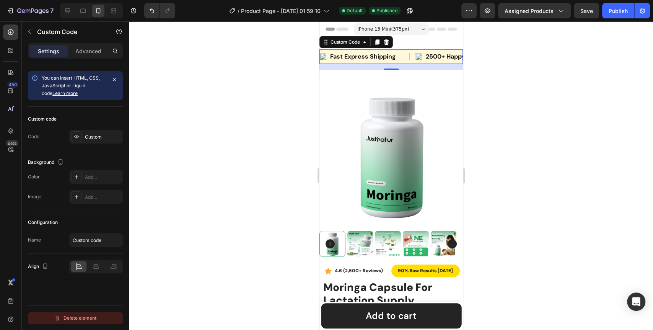
click at [91, 319] on div "Delete element" at bounding box center [75, 317] width 42 height 9
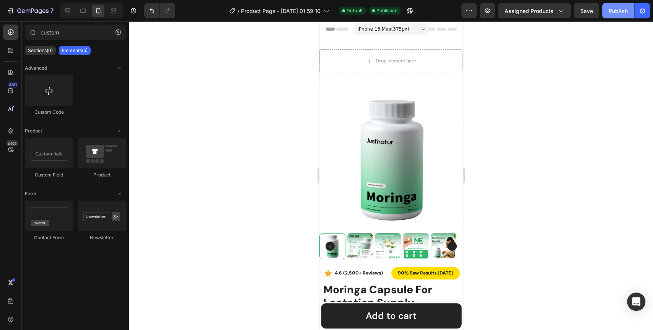
click at [615, 11] on div "Publish" at bounding box center [618, 11] width 19 height 8
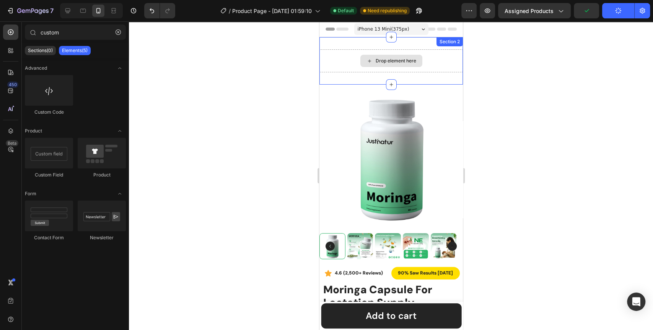
click at [343, 61] on div "Drop element here" at bounding box center [390, 60] width 143 height 23
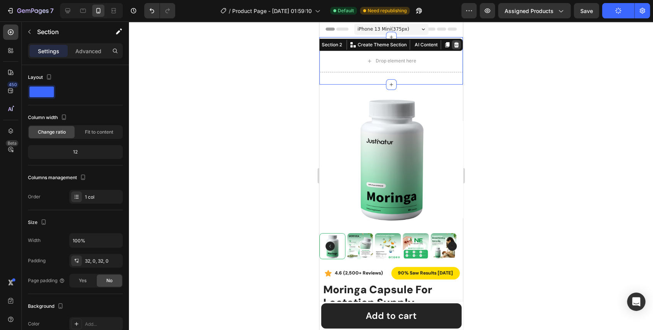
click at [453, 44] on icon at bounding box center [456, 45] width 6 height 6
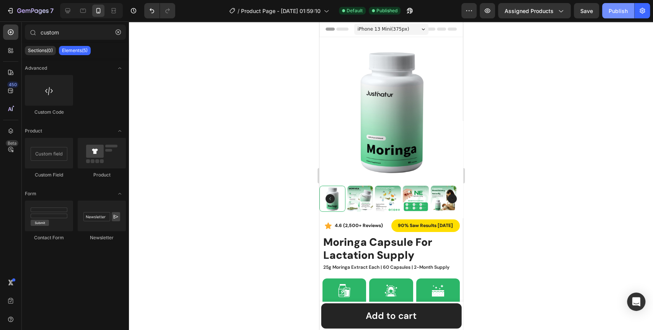
click at [616, 12] on div "Publish" at bounding box center [618, 11] width 19 height 8
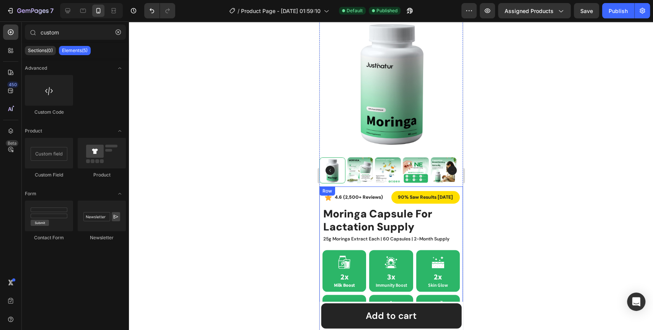
scroll to position [0, 0]
